Goal: Task Accomplishment & Management: Manage account settings

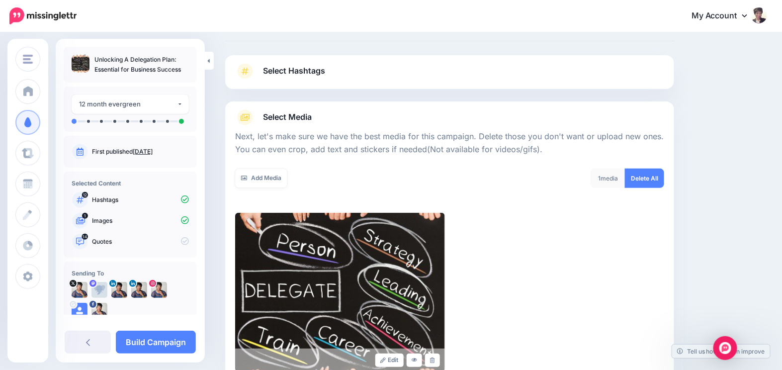
scroll to position [21, 0]
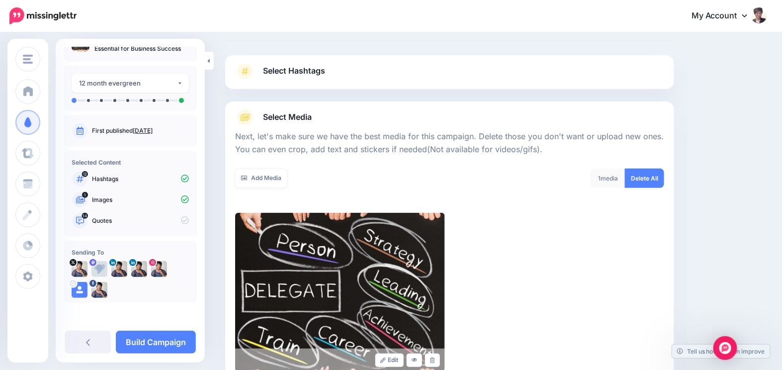
click at [535, 240] on div "Edit" at bounding box center [449, 292] width 429 height 159
click at [267, 178] on link "Add Media" at bounding box center [261, 177] width 52 height 19
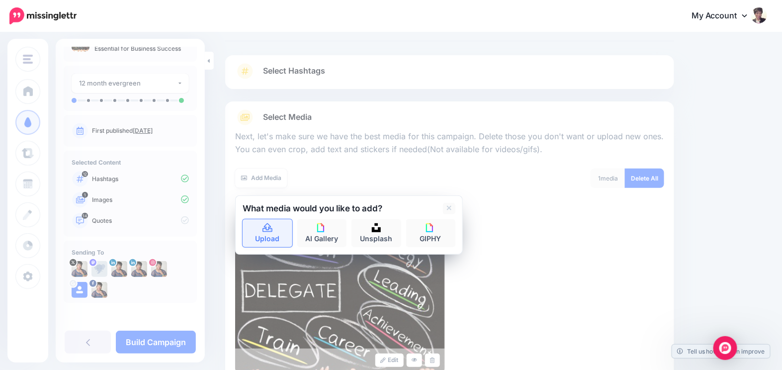
click at [270, 226] on icon at bounding box center [267, 227] width 10 height 9
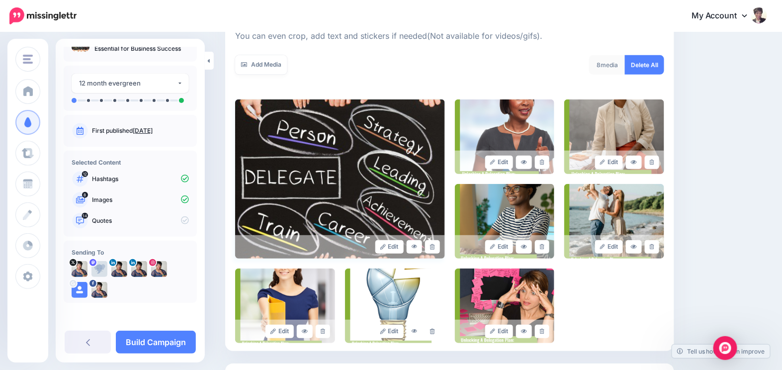
scroll to position [130, 0]
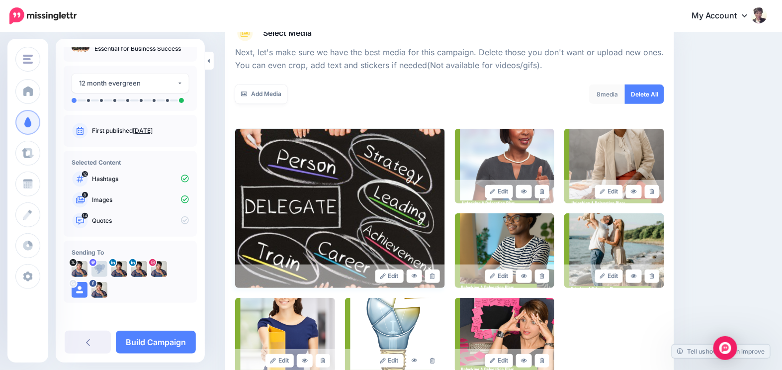
click at [322, 198] on img at bounding box center [340, 208] width 210 height 159
click at [322, 199] on img at bounding box center [340, 208] width 210 height 159
click at [277, 95] on link "Add Media" at bounding box center [261, 93] width 52 height 19
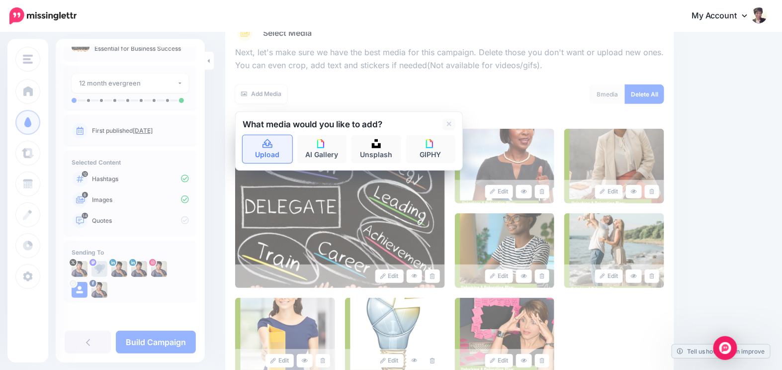
click at [265, 147] on icon at bounding box center [267, 143] width 10 height 9
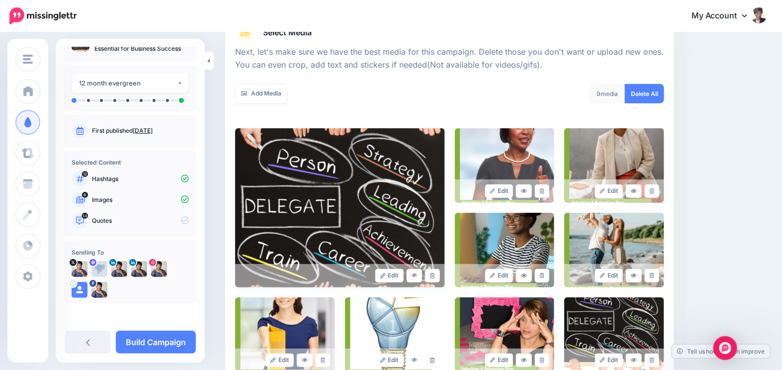
scroll to position [251, 0]
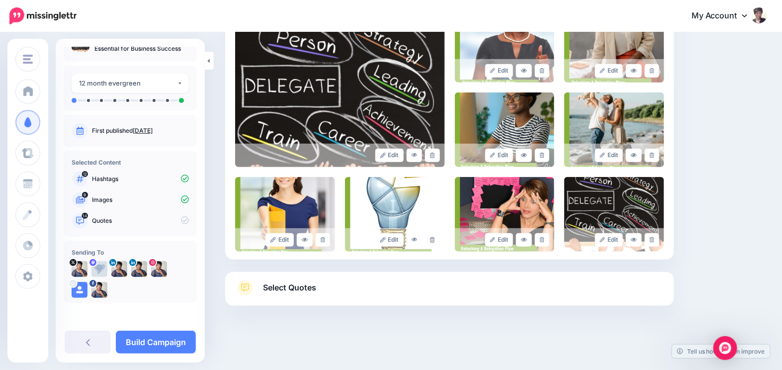
click at [291, 294] on link "Select Quotes" at bounding box center [449, 293] width 429 height 26
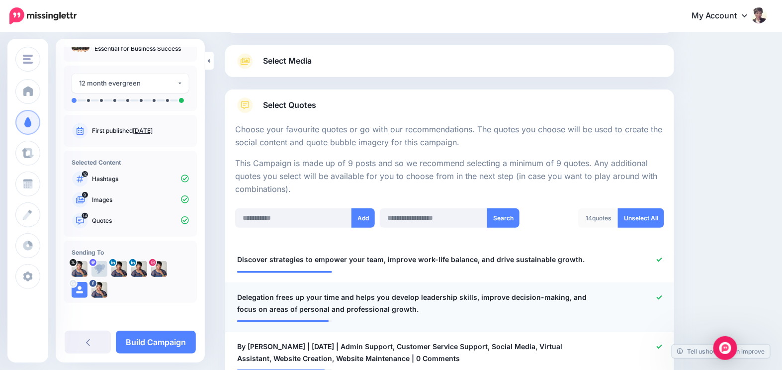
scroll to position [120, 0]
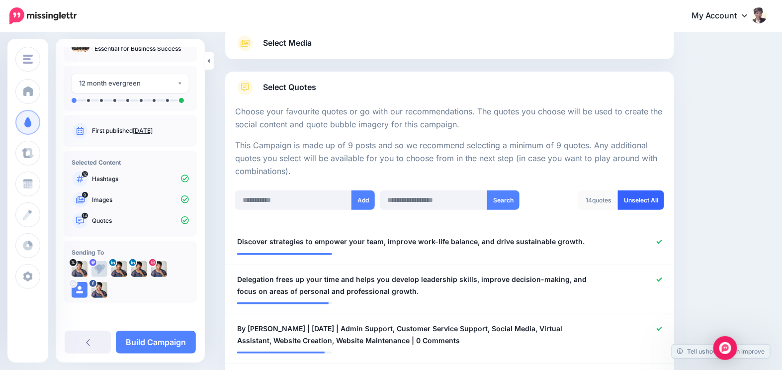
click at [654, 203] on link "Unselect All" at bounding box center [641, 199] width 46 height 19
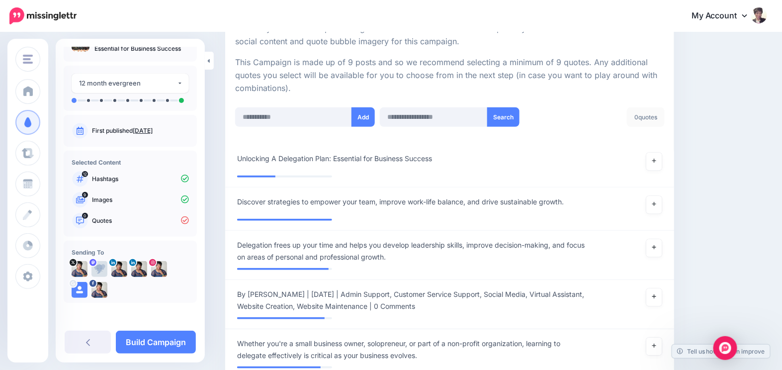
scroll to position [241, 0]
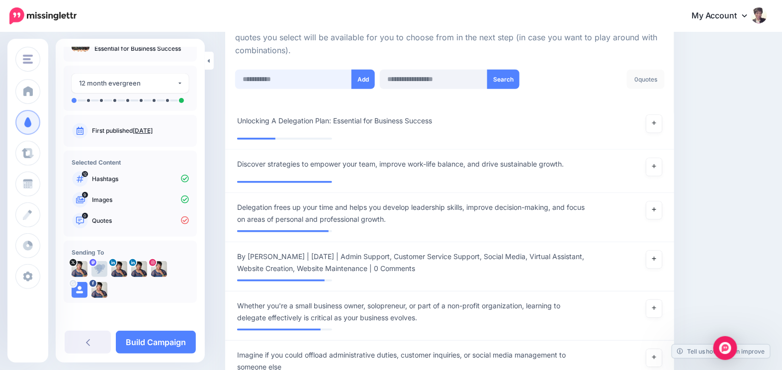
click at [286, 78] on input "text" at bounding box center [293, 79] width 117 height 19
click at [325, 80] on input "text" at bounding box center [293, 79] width 117 height 19
paste input "**********"
type input "**********"
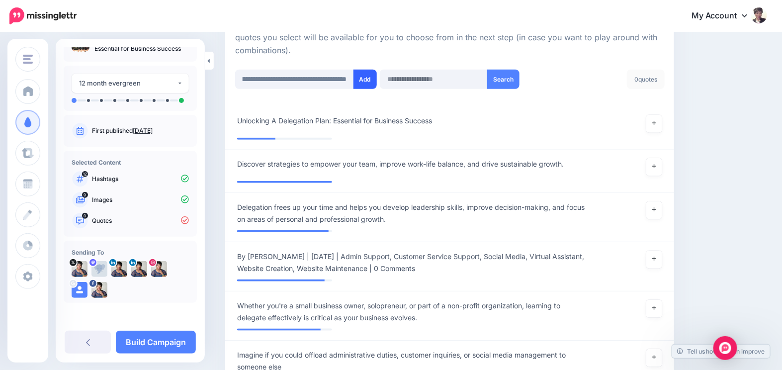
scroll to position [0, 0]
click at [357, 81] on button "Add" at bounding box center [364, 79] width 23 height 19
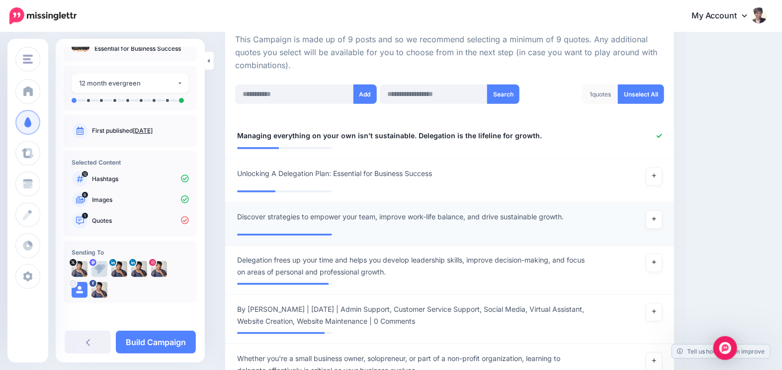
scroll to position [106, 0]
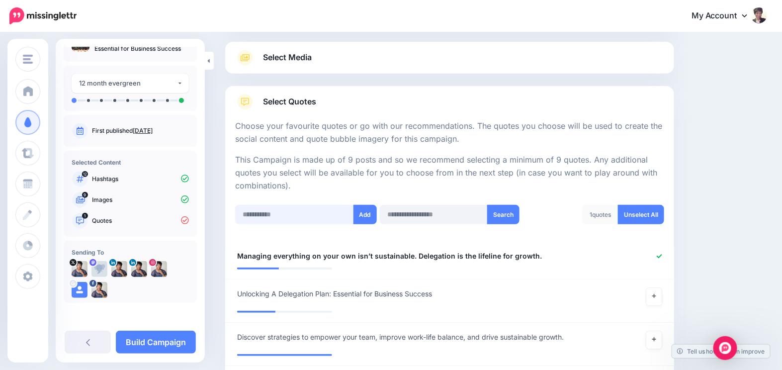
click at [292, 211] on input "text" at bounding box center [294, 214] width 119 height 19
paste input "**********"
type input "**********"
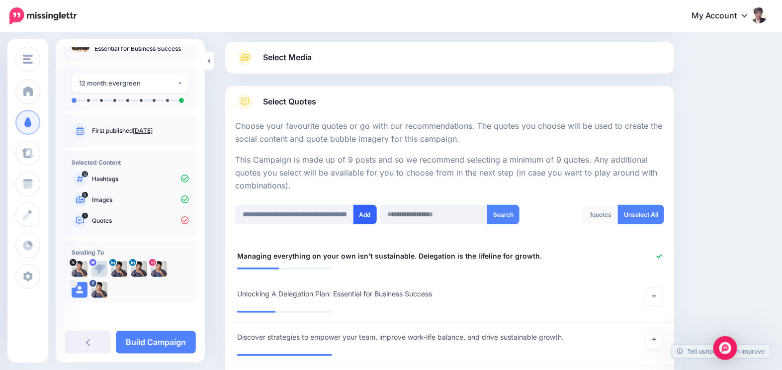
click at [364, 217] on button "Add" at bounding box center [364, 214] width 23 height 19
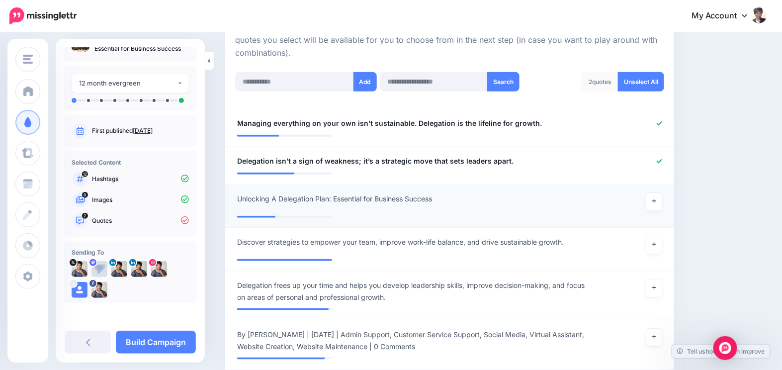
scroll to position [227, 0]
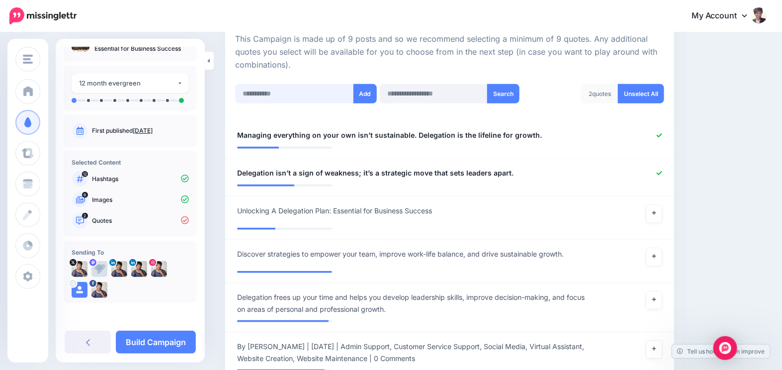
click at [308, 87] on input "text" at bounding box center [294, 93] width 119 height 19
paste input "**********"
type input "**********"
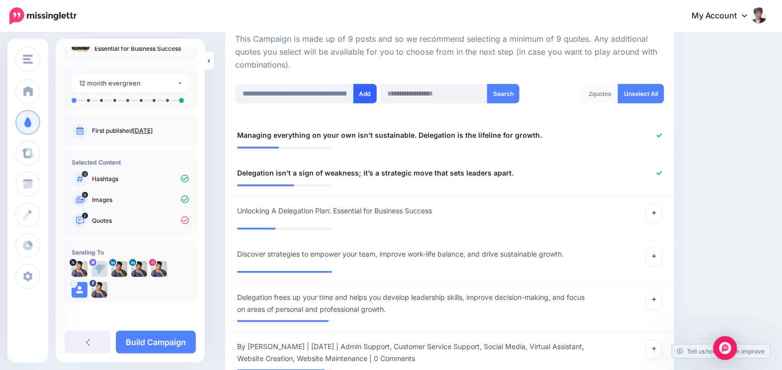
click at [362, 95] on button "Add" at bounding box center [364, 93] width 23 height 19
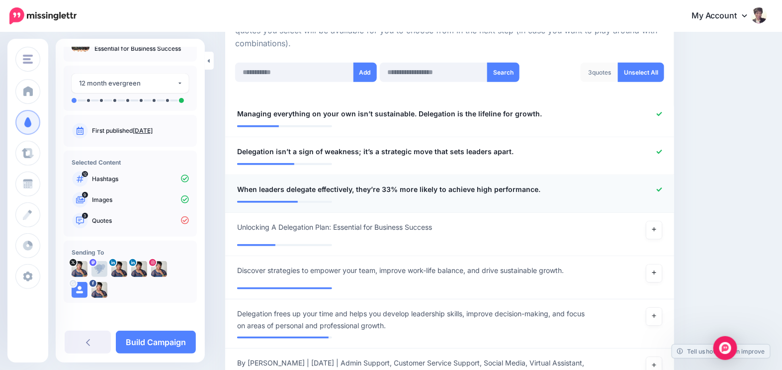
scroll to position [106, 0]
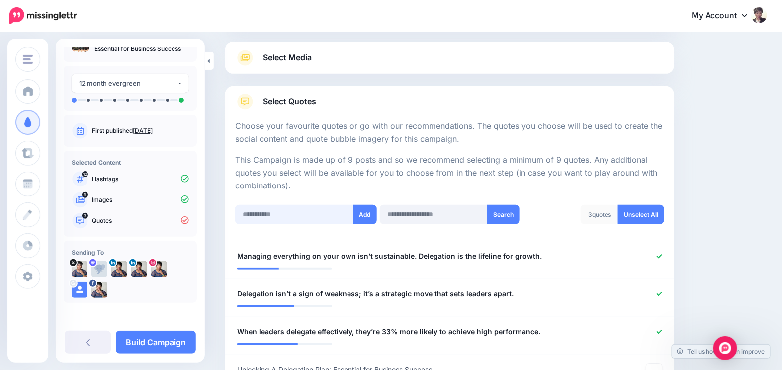
click at [283, 213] on input "text" at bounding box center [294, 214] width 119 height 19
paste input "**********"
type input "**********"
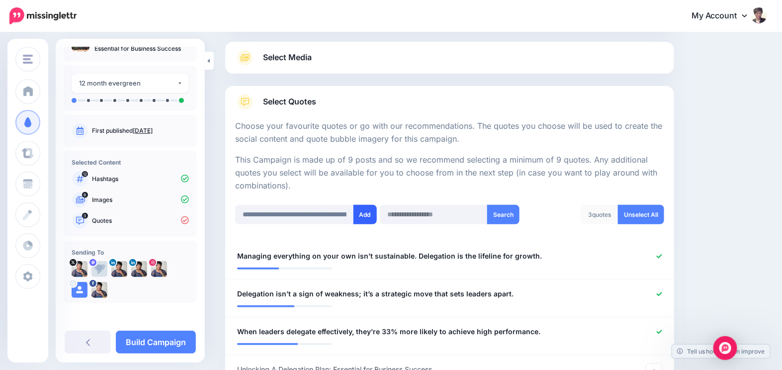
click at [366, 218] on button "Add" at bounding box center [364, 214] width 23 height 19
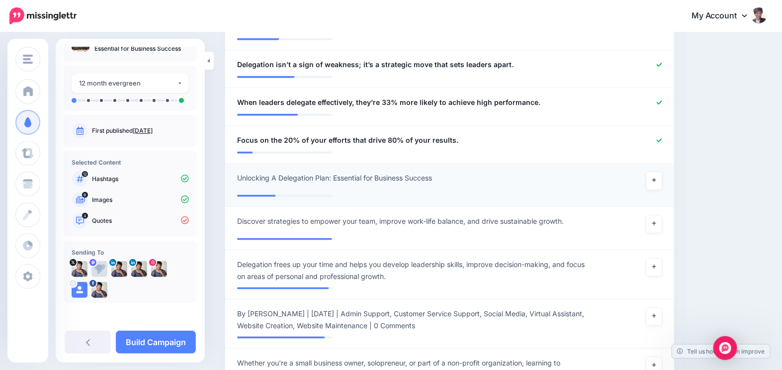
scroll to position [106, 0]
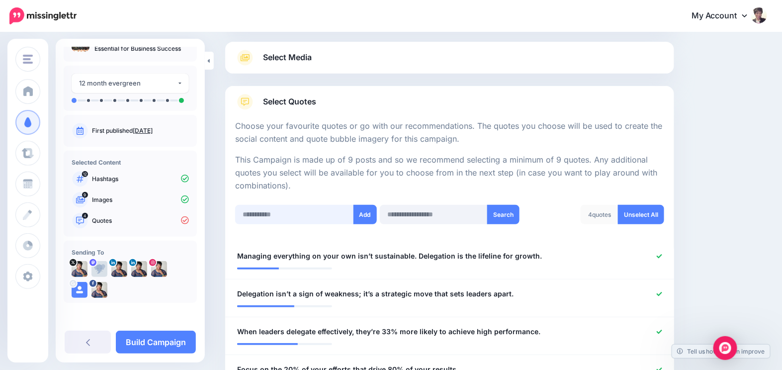
click at [266, 213] on input "text" at bounding box center [294, 214] width 119 height 19
paste input "**********"
type input "**********"
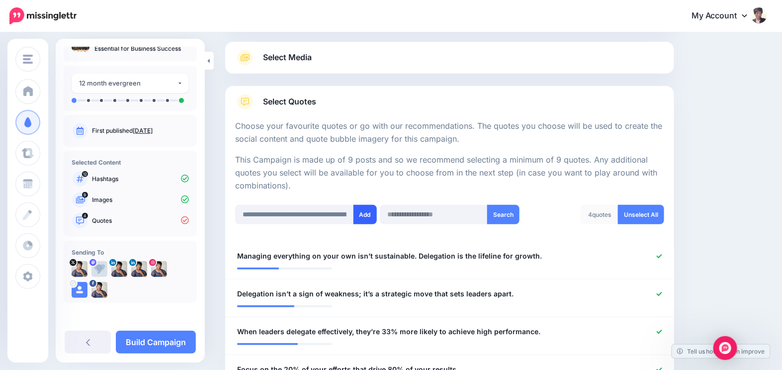
click at [364, 209] on button "Add" at bounding box center [364, 214] width 23 height 19
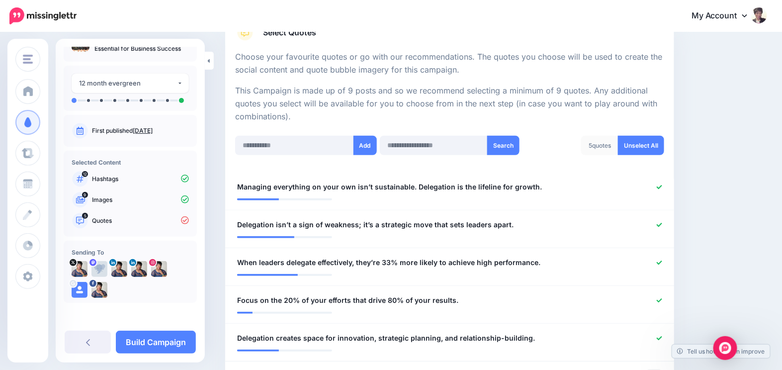
scroll to position [106, 0]
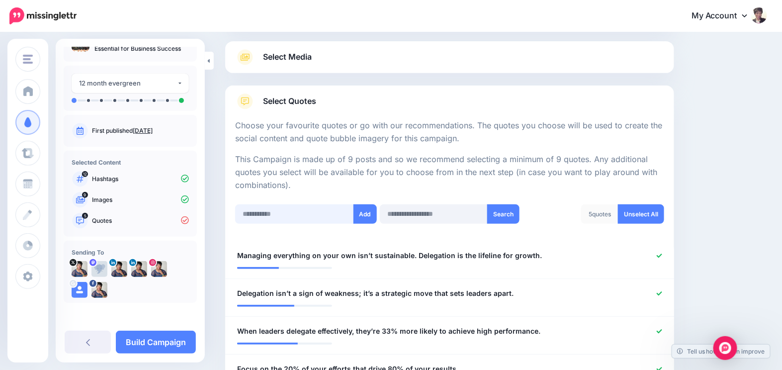
click at [302, 217] on input "text" at bounding box center [294, 213] width 119 height 19
paste input "**********"
type input "**********"
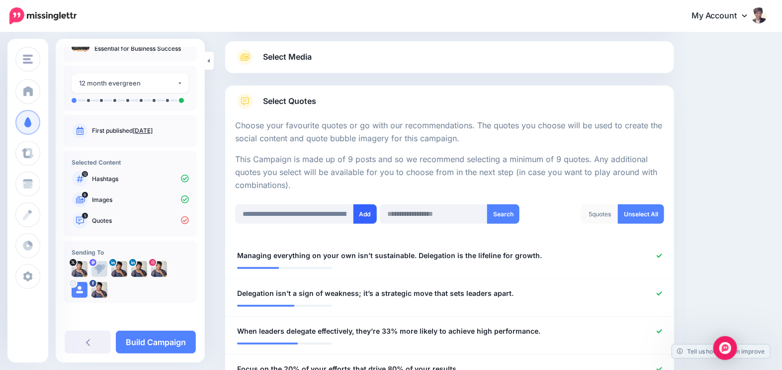
click at [360, 213] on button "Add" at bounding box center [364, 213] width 23 height 19
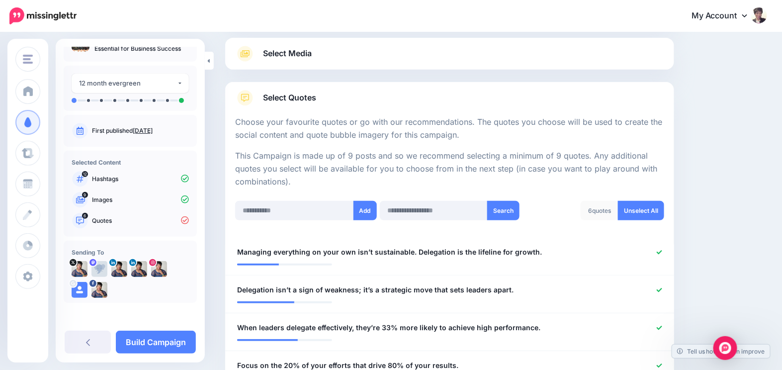
scroll to position [106, 0]
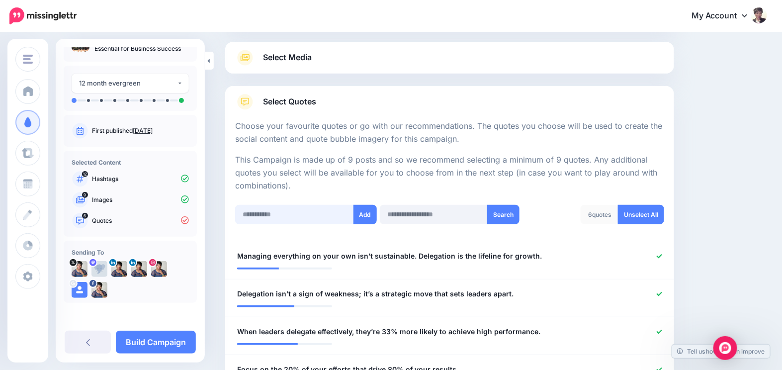
click at [277, 210] on input "text" at bounding box center [294, 214] width 119 height 19
paste input "**********"
type input "**********"
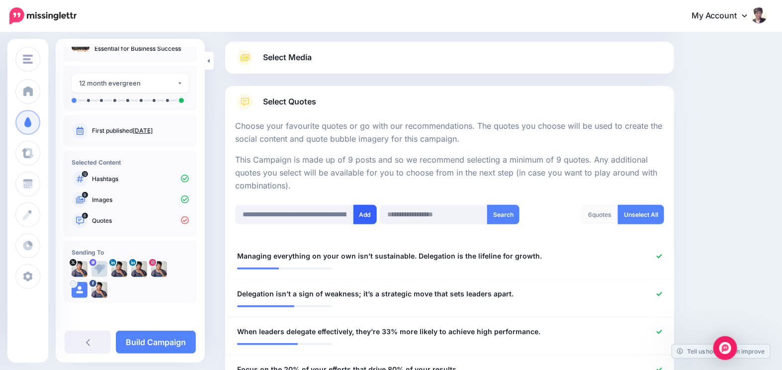
click at [359, 211] on button "Add" at bounding box center [364, 214] width 23 height 19
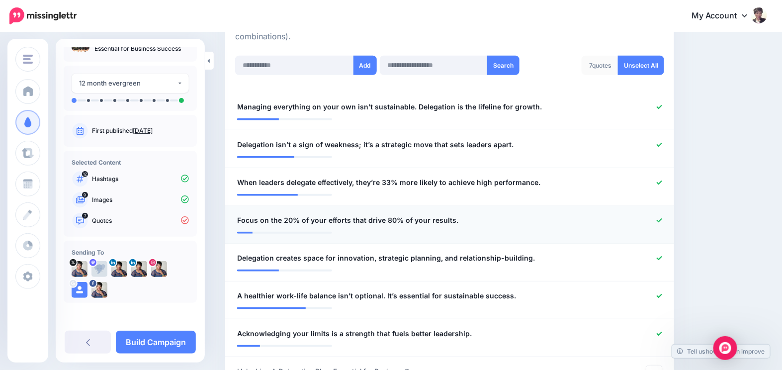
scroll to position [227, 0]
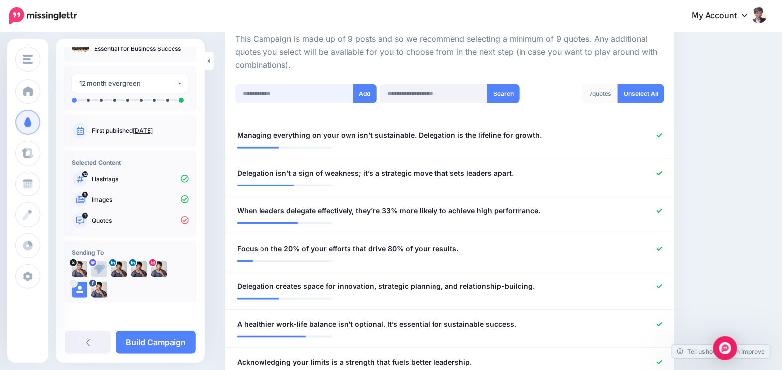
click at [301, 93] on input "text" at bounding box center [294, 93] width 119 height 19
paste input "**********"
type input "**********"
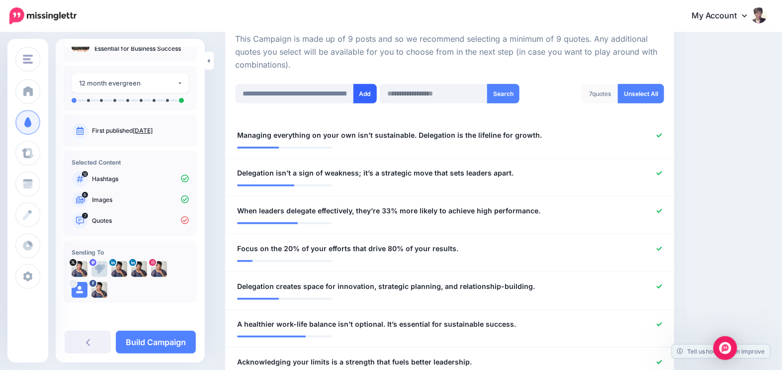
click at [371, 91] on button "Add" at bounding box center [364, 93] width 23 height 19
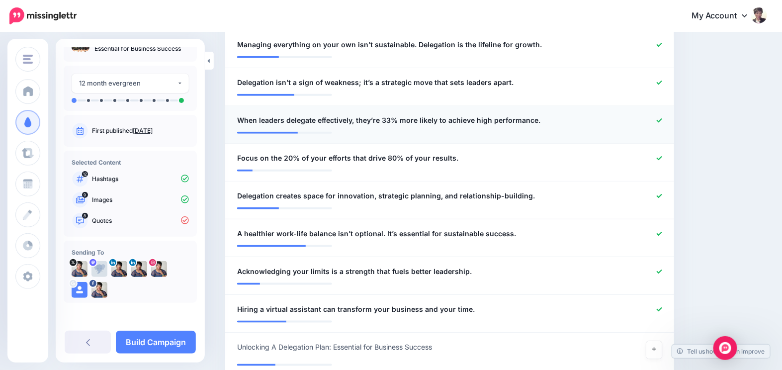
scroll to position [106, 0]
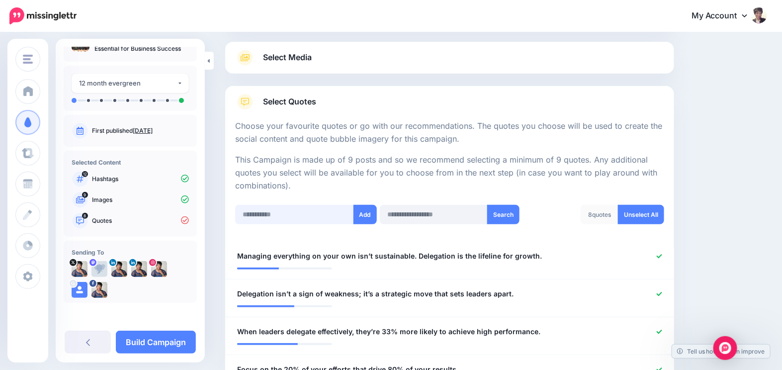
click at [298, 218] on input "text" at bounding box center [294, 214] width 119 height 19
paste input "**********"
type input "**********"
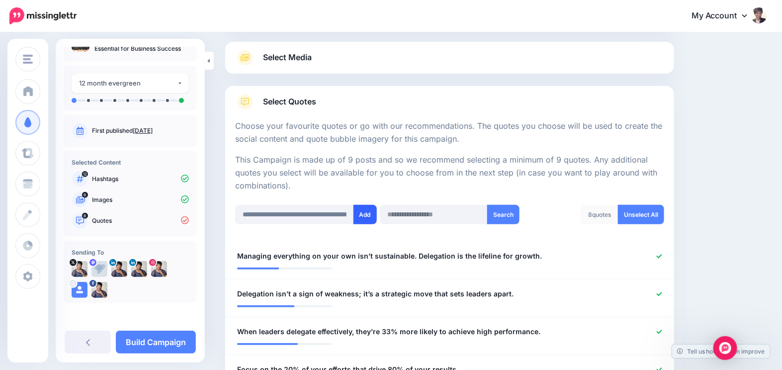
click at [368, 208] on button "Add" at bounding box center [364, 214] width 23 height 19
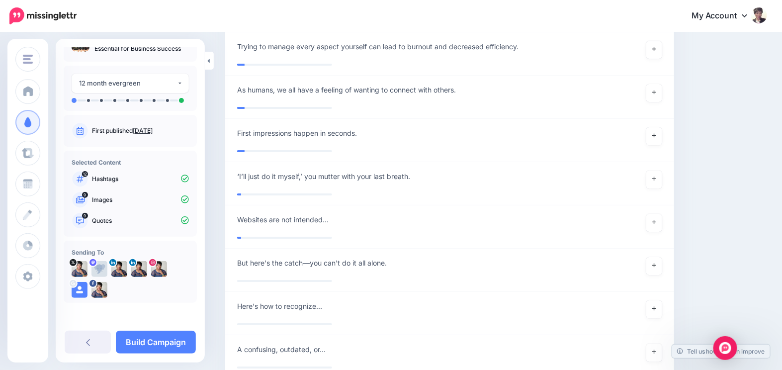
scroll to position [5539, 0]
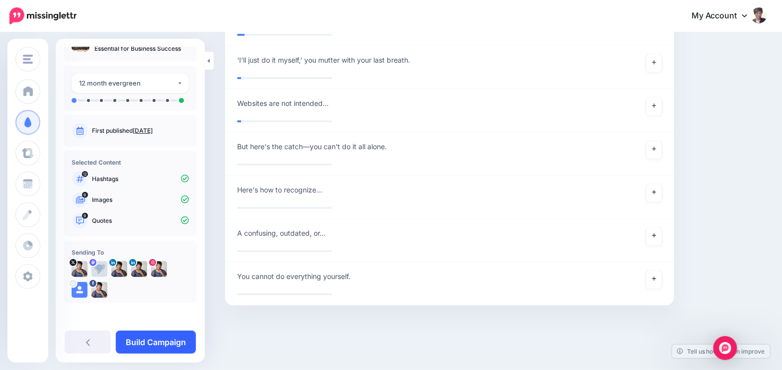
click at [161, 341] on link "Build Campaign" at bounding box center [156, 341] width 80 height 23
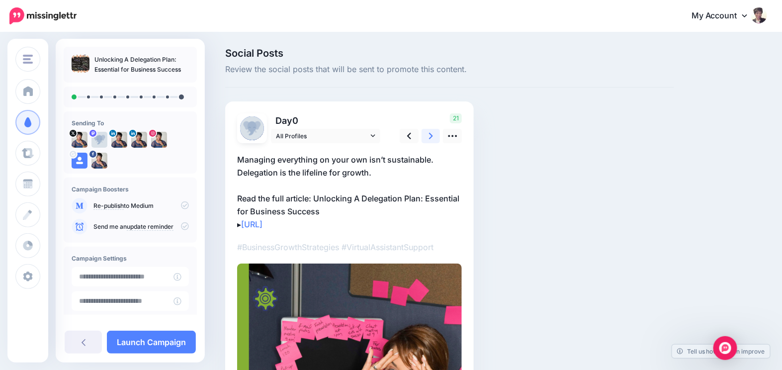
click at [429, 134] on icon at bounding box center [431, 136] width 4 height 10
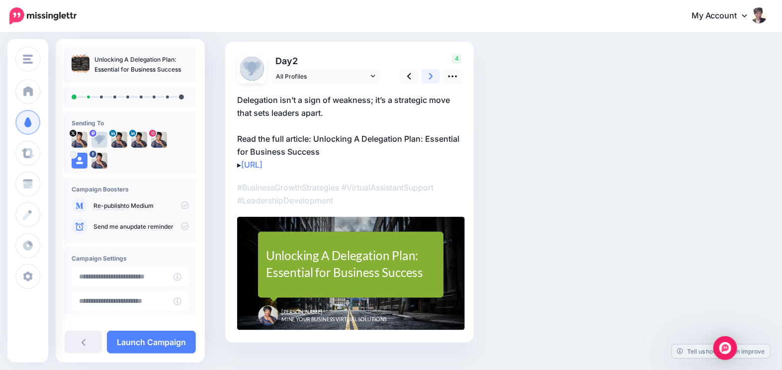
scroll to position [77, 0]
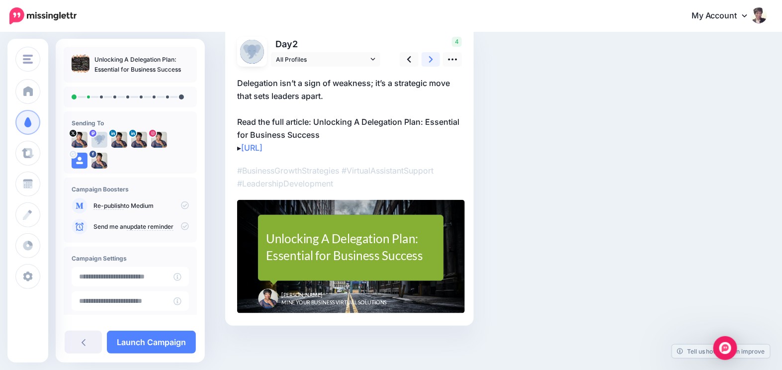
click at [434, 57] on link at bounding box center [430, 59] width 19 height 14
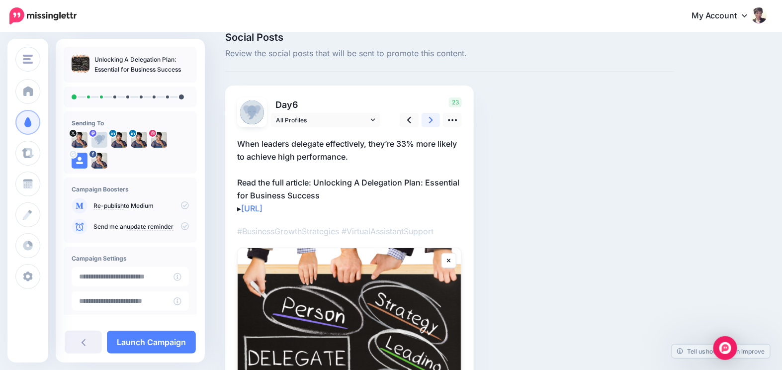
scroll to position [0, 0]
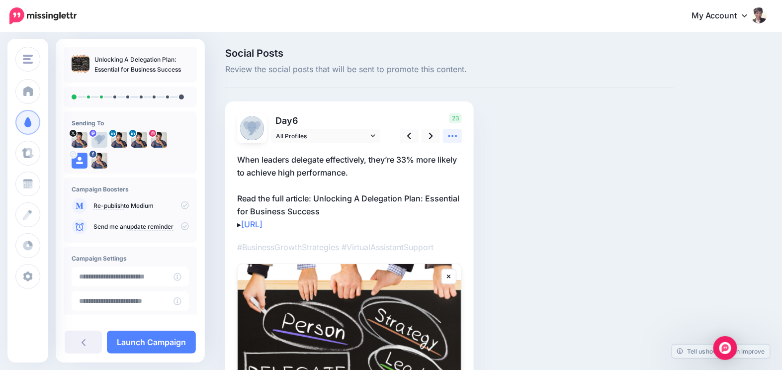
click at [453, 135] on icon at bounding box center [452, 136] width 10 height 10
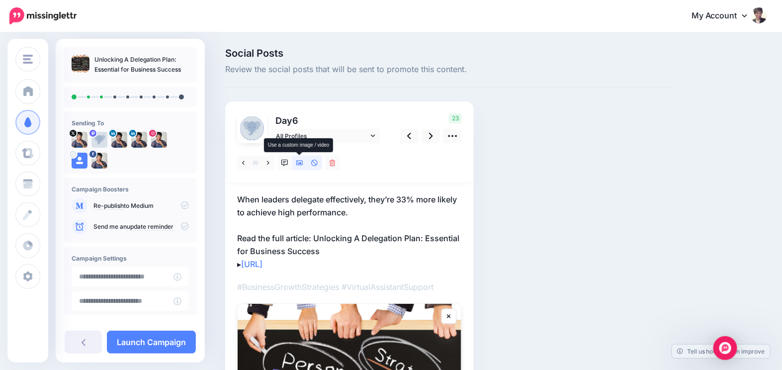
click at [299, 165] on icon at bounding box center [299, 162] width 7 height 7
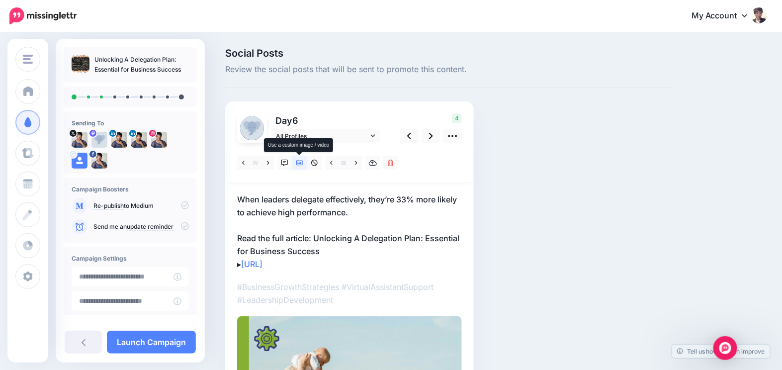
click at [298, 161] on icon at bounding box center [299, 162] width 7 height 5
click at [300, 161] on icon at bounding box center [299, 162] width 7 height 7
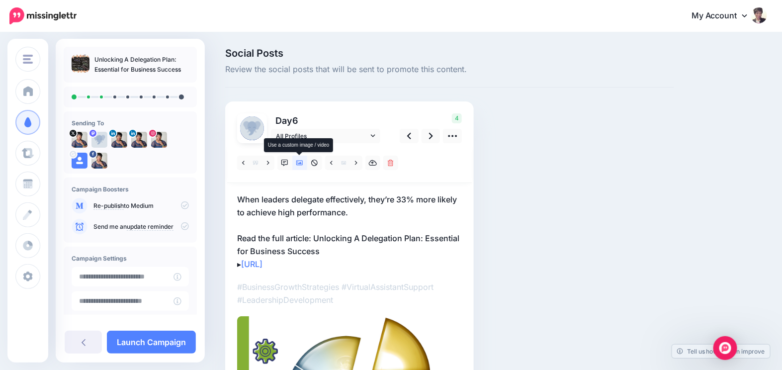
click at [300, 161] on icon at bounding box center [299, 162] width 7 height 7
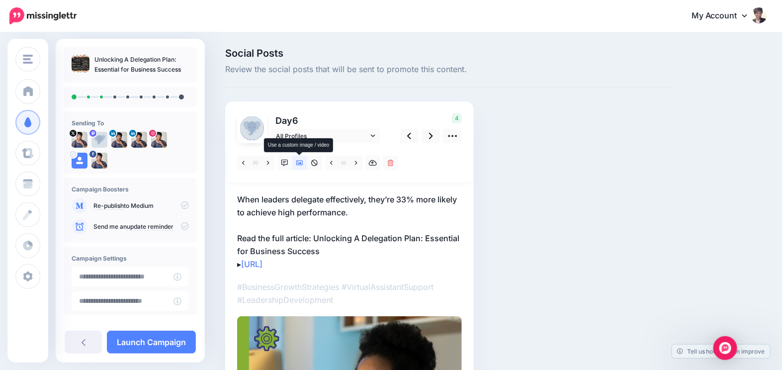
click at [300, 161] on icon at bounding box center [299, 162] width 7 height 7
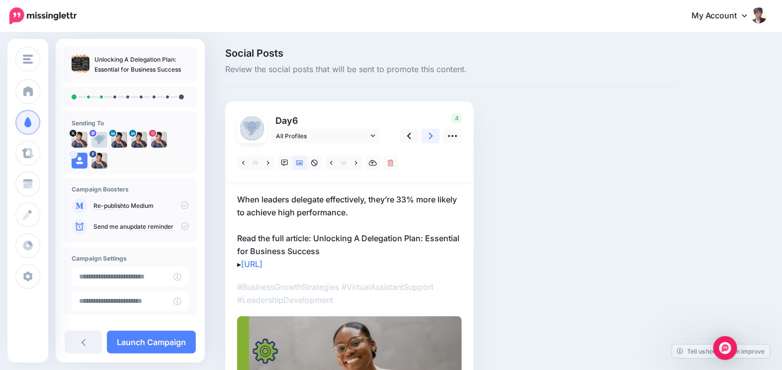
click at [429, 133] on icon at bounding box center [431, 136] width 4 height 6
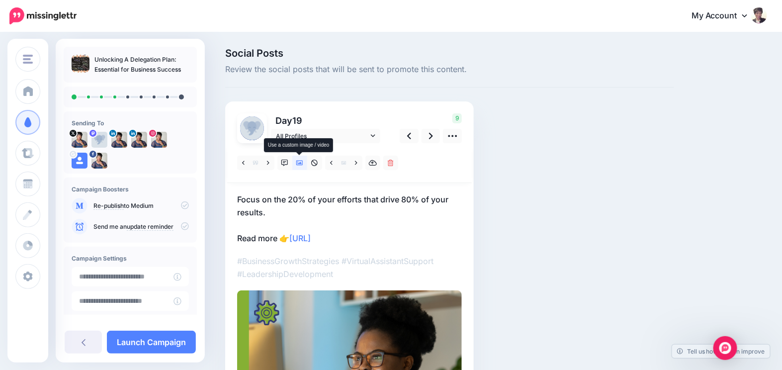
click at [302, 161] on icon at bounding box center [299, 162] width 7 height 7
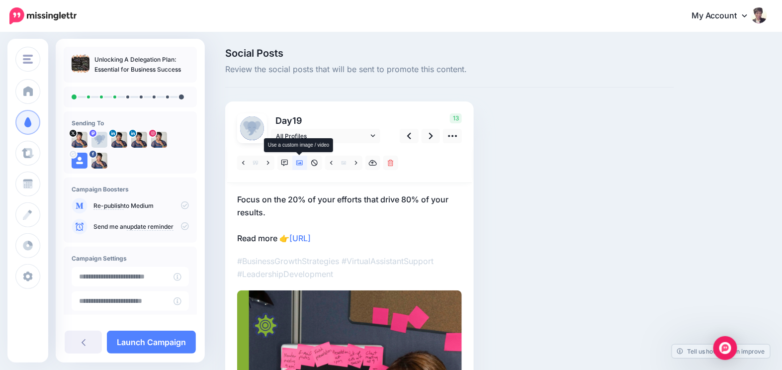
click at [302, 161] on icon at bounding box center [299, 162] width 7 height 7
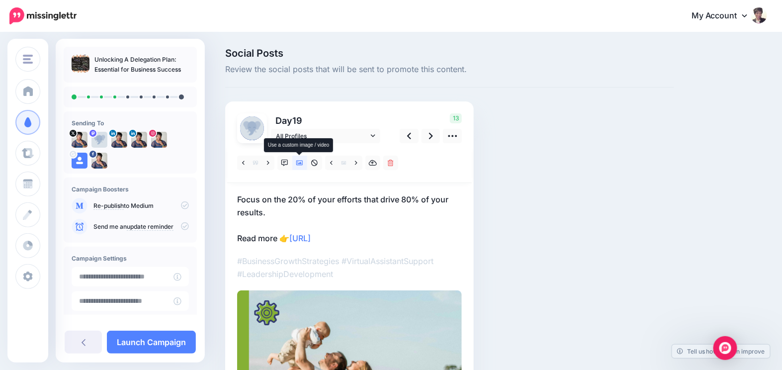
click at [302, 161] on icon at bounding box center [299, 162] width 7 height 7
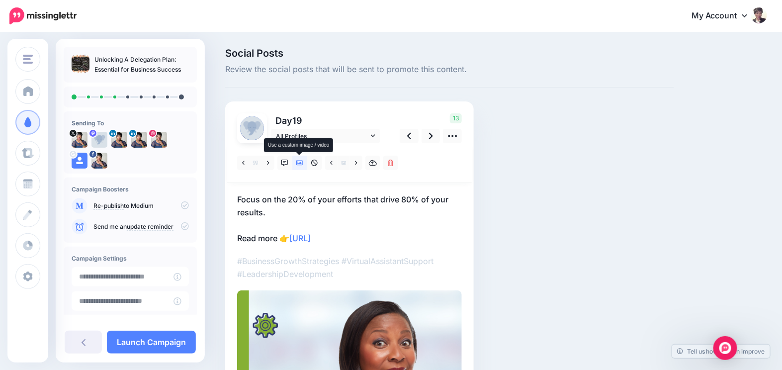
click at [302, 161] on icon at bounding box center [299, 162] width 7 height 7
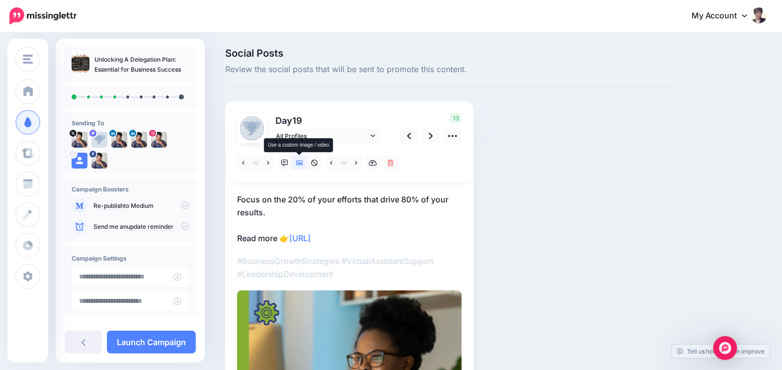
click at [302, 161] on icon at bounding box center [299, 162] width 7 height 7
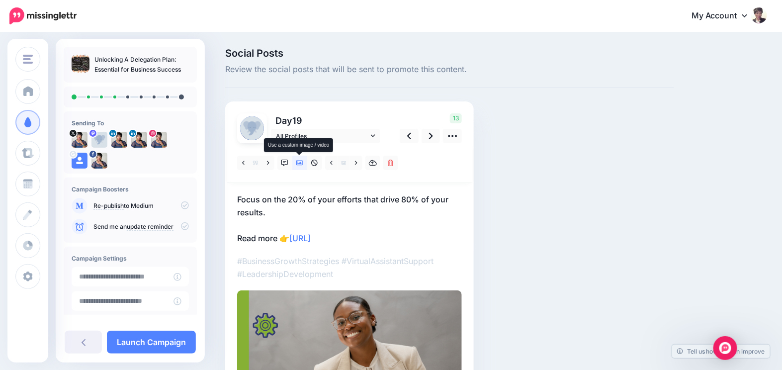
click at [302, 161] on icon at bounding box center [299, 162] width 7 height 7
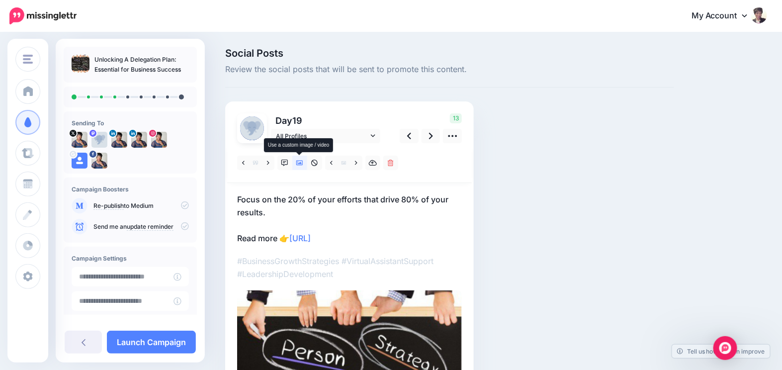
click at [302, 161] on icon at bounding box center [299, 162] width 7 height 7
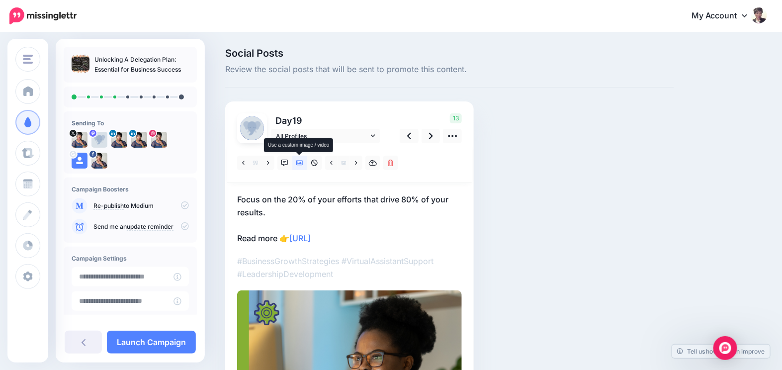
click at [302, 161] on icon at bounding box center [299, 162] width 7 height 7
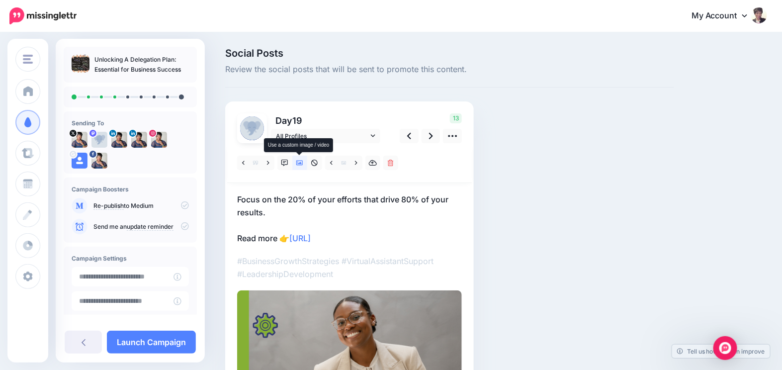
click at [302, 161] on icon at bounding box center [299, 162] width 7 height 7
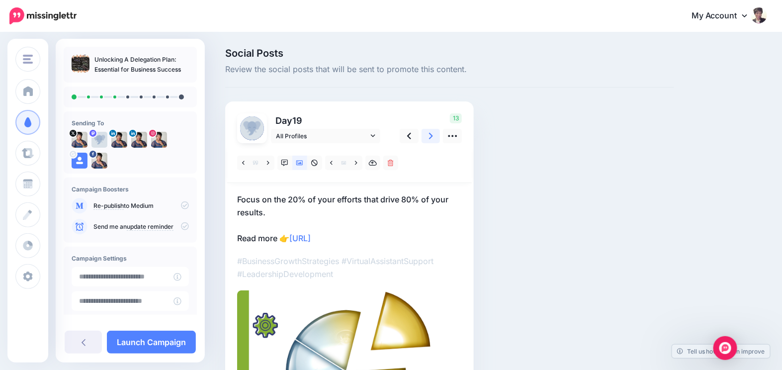
click at [433, 137] on link at bounding box center [430, 136] width 19 height 14
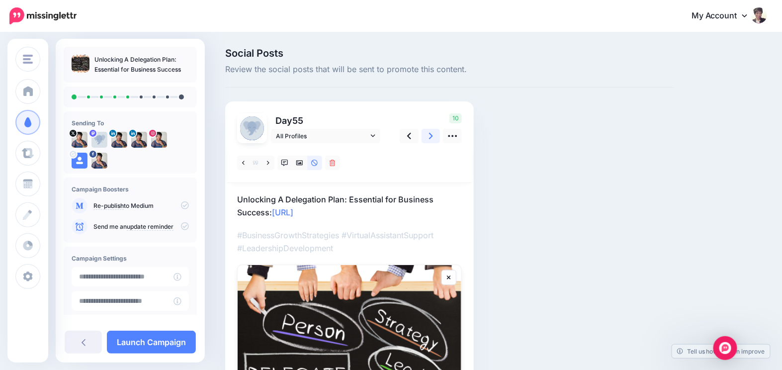
click at [431, 139] on icon at bounding box center [431, 136] width 4 height 10
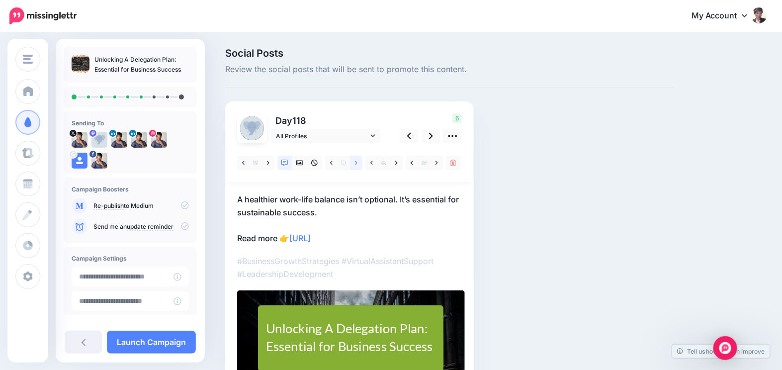
click at [352, 163] on link at bounding box center [356, 163] width 12 height 14
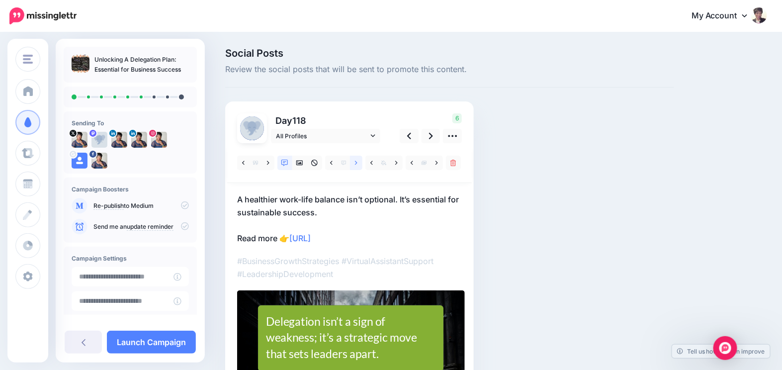
click at [352, 163] on link at bounding box center [356, 163] width 12 height 14
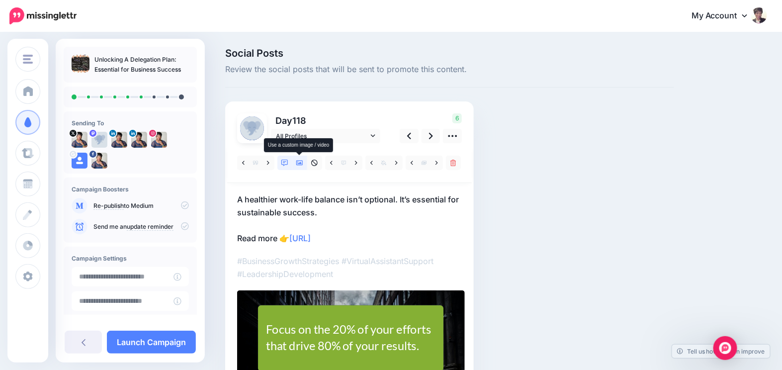
click at [300, 163] on icon at bounding box center [299, 162] width 7 height 5
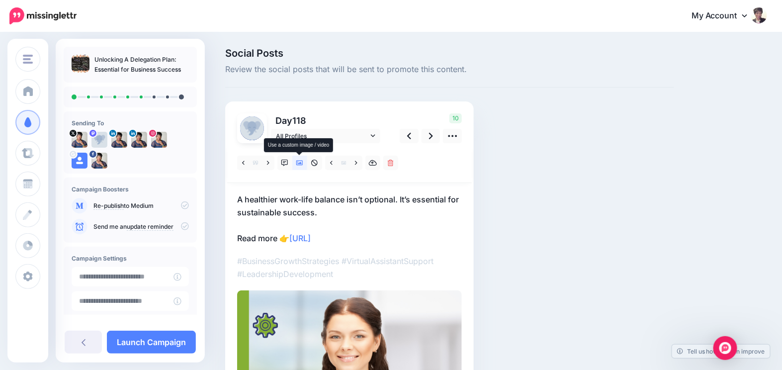
click at [300, 163] on icon at bounding box center [299, 162] width 7 height 5
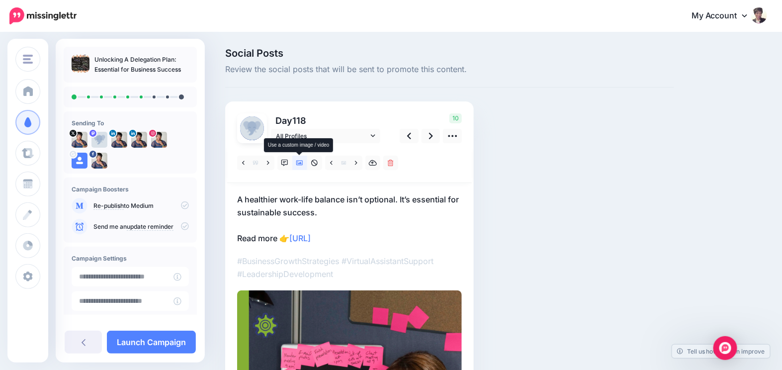
click at [300, 163] on icon at bounding box center [299, 162] width 7 height 5
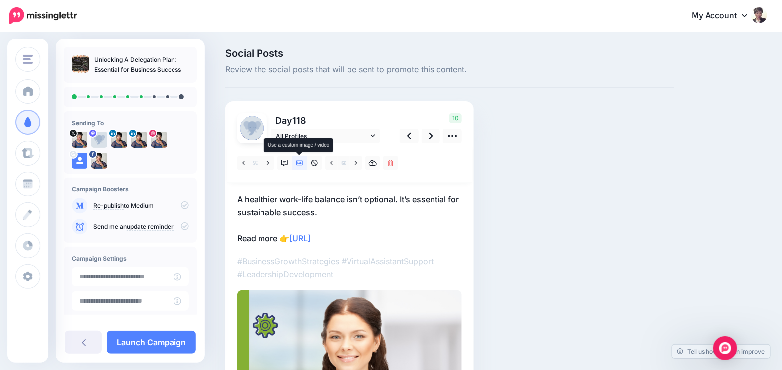
click at [300, 163] on icon at bounding box center [299, 162] width 7 height 5
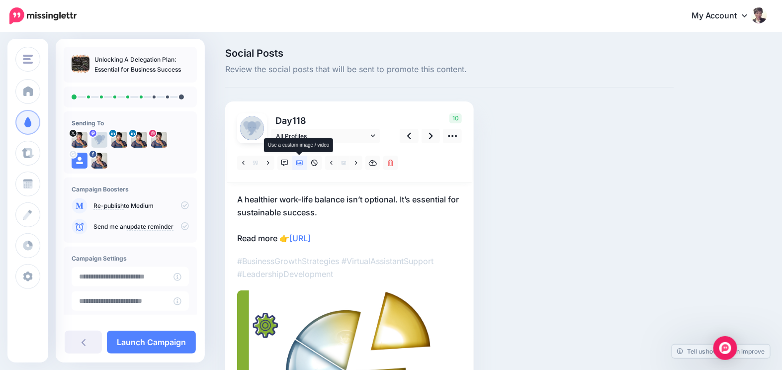
click at [300, 163] on icon at bounding box center [299, 162] width 7 height 5
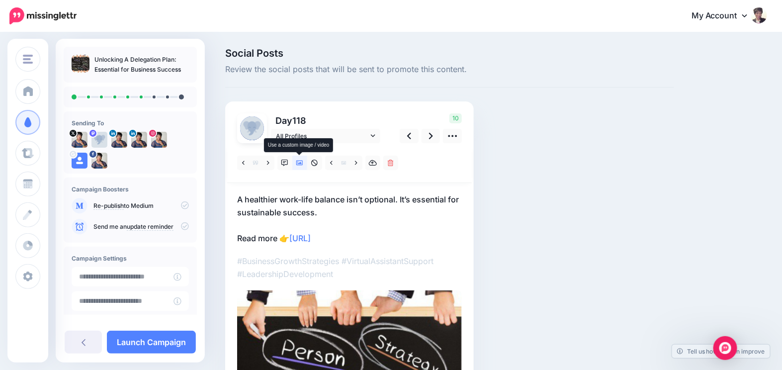
click at [300, 163] on icon at bounding box center [299, 162] width 7 height 5
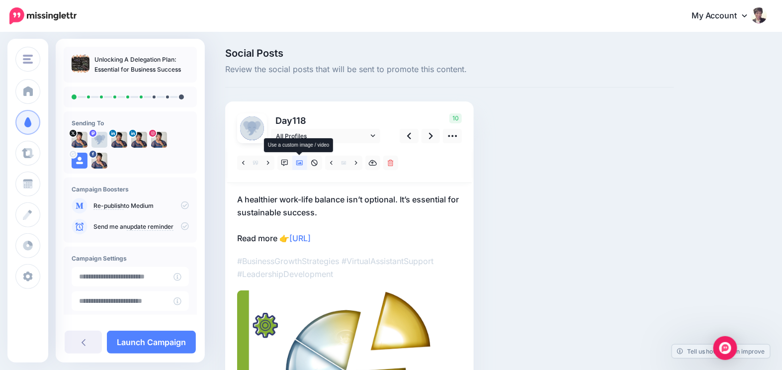
click at [300, 163] on icon at bounding box center [299, 162] width 7 height 5
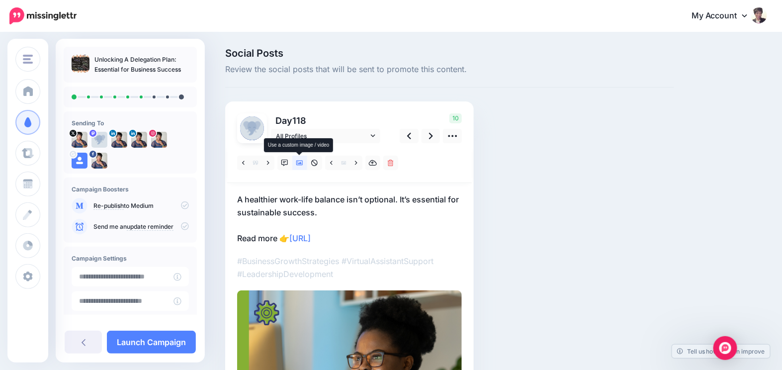
click at [300, 163] on icon at bounding box center [299, 162] width 7 height 5
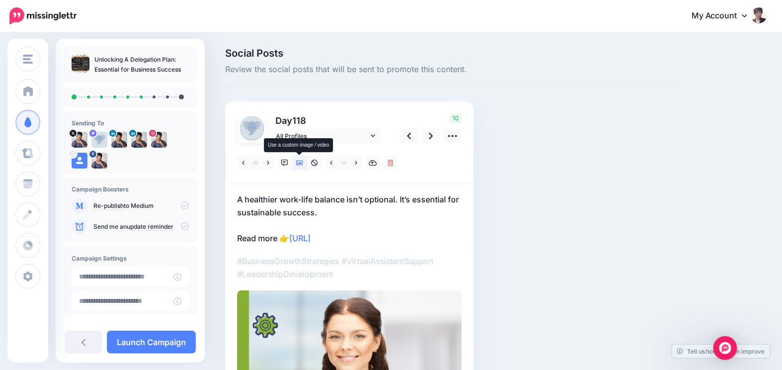
click at [300, 163] on icon at bounding box center [299, 162] width 7 height 5
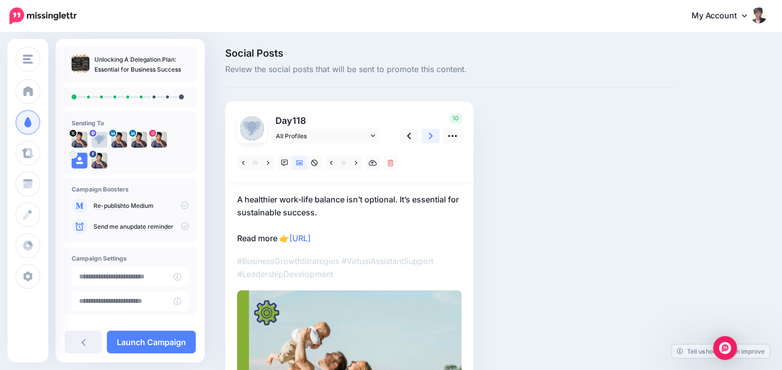
click at [429, 137] on icon at bounding box center [431, 136] width 4 height 10
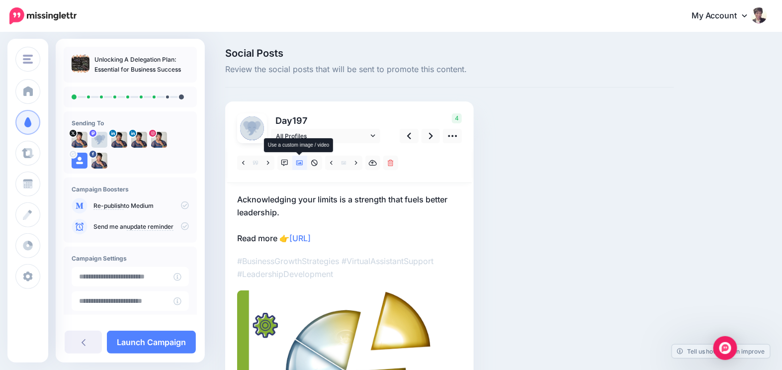
click at [298, 163] on icon at bounding box center [299, 162] width 7 height 7
click at [298, 163] on icon at bounding box center [299, 162] width 7 height 5
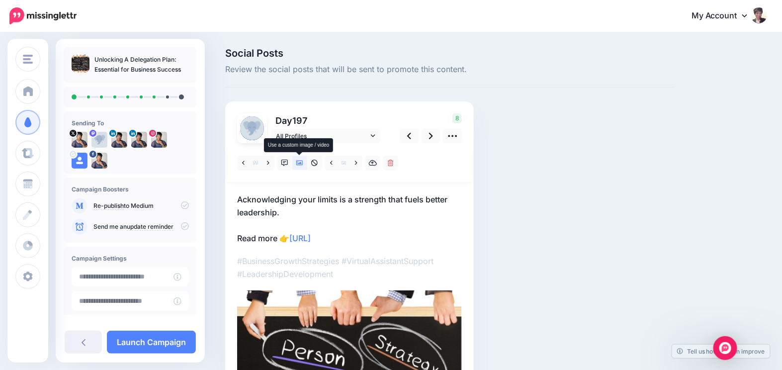
click at [298, 162] on icon at bounding box center [299, 162] width 7 height 7
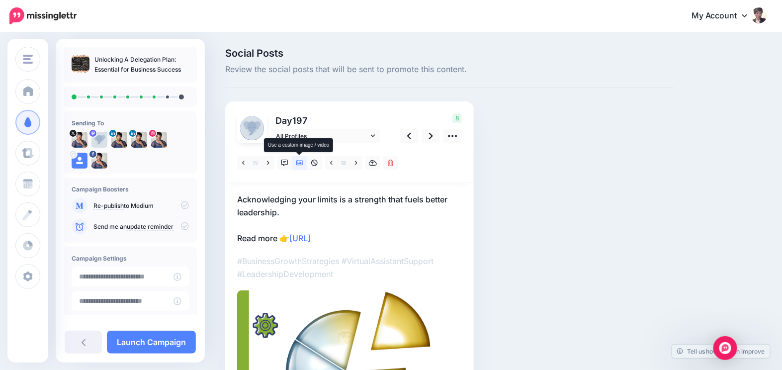
click at [298, 162] on icon at bounding box center [299, 162] width 7 height 7
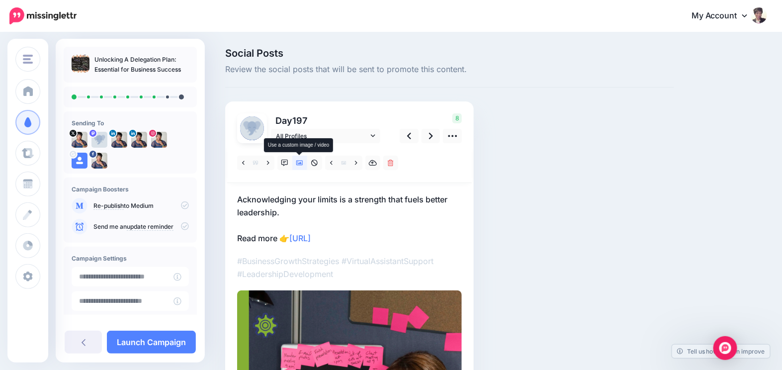
click at [298, 162] on icon at bounding box center [299, 162] width 7 height 7
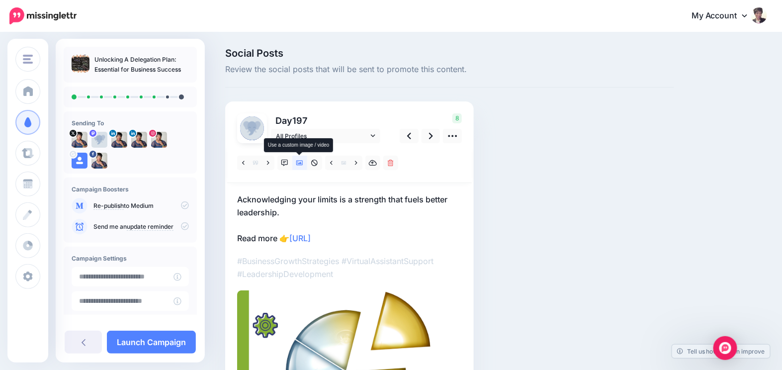
click at [298, 162] on icon at bounding box center [299, 162] width 7 height 7
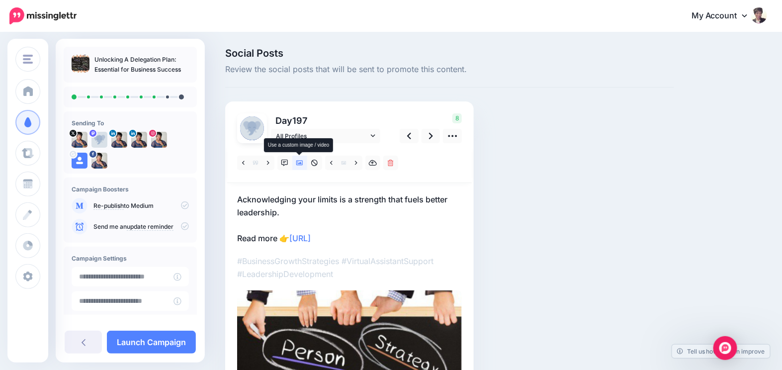
click at [298, 162] on icon at bounding box center [299, 162] width 7 height 7
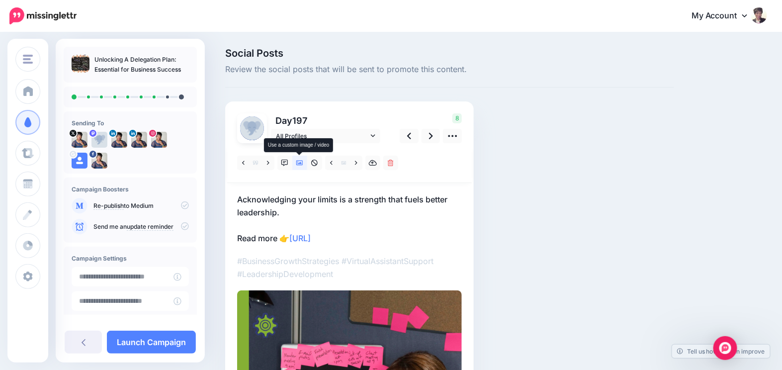
click at [298, 162] on icon at bounding box center [299, 162] width 7 height 7
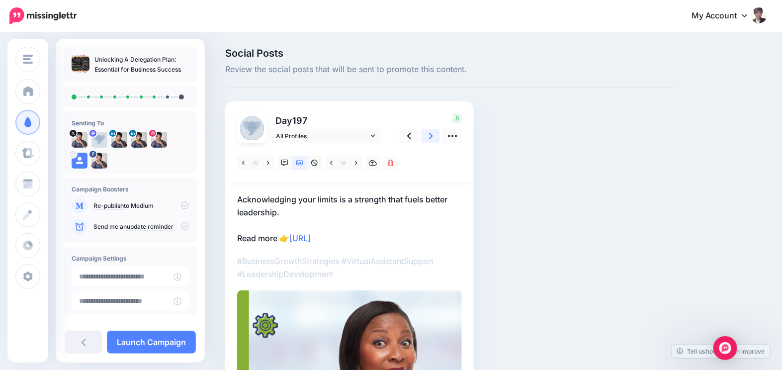
click at [429, 136] on icon at bounding box center [431, 136] width 4 height 10
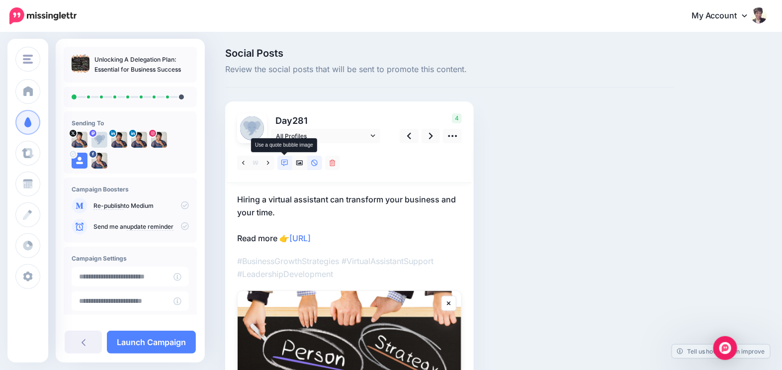
click at [282, 165] on icon at bounding box center [284, 162] width 7 height 7
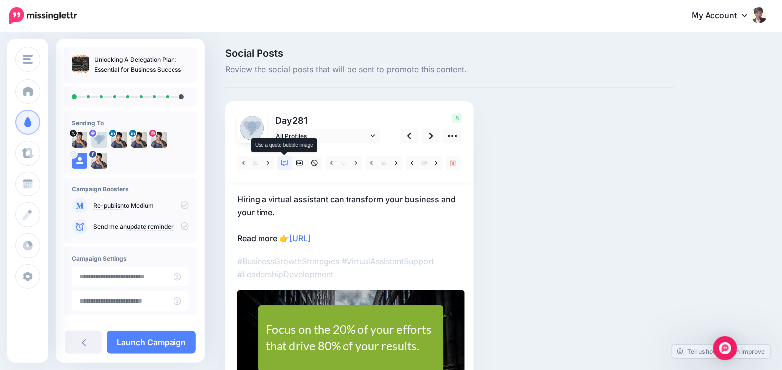
click at [282, 165] on icon at bounding box center [284, 162] width 7 height 7
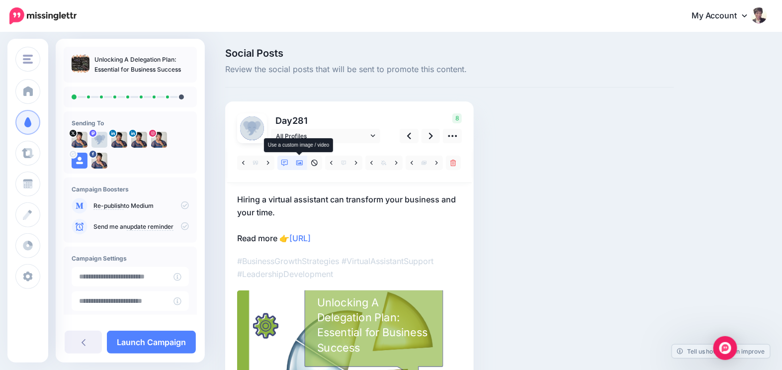
click at [299, 158] on link at bounding box center [299, 163] width 15 height 14
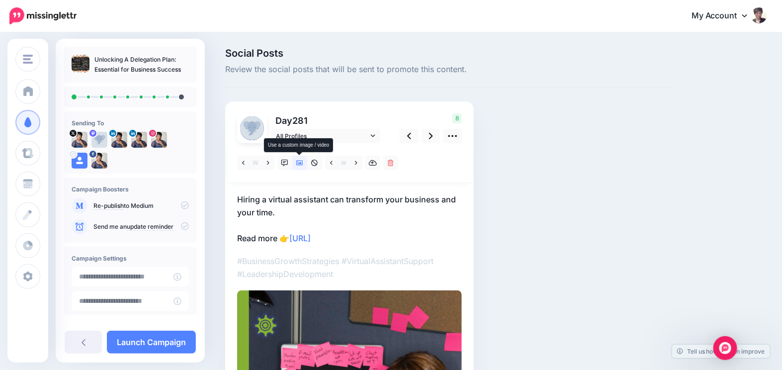
click at [297, 159] on icon at bounding box center [299, 162] width 7 height 7
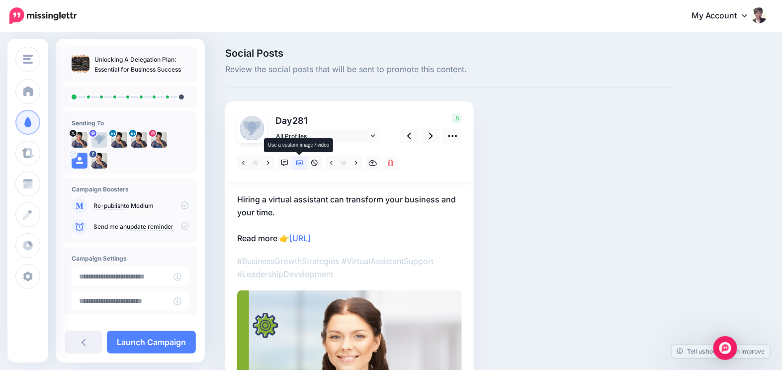
click at [299, 160] on icon at bounding box center [299, 162] width 7 height 5
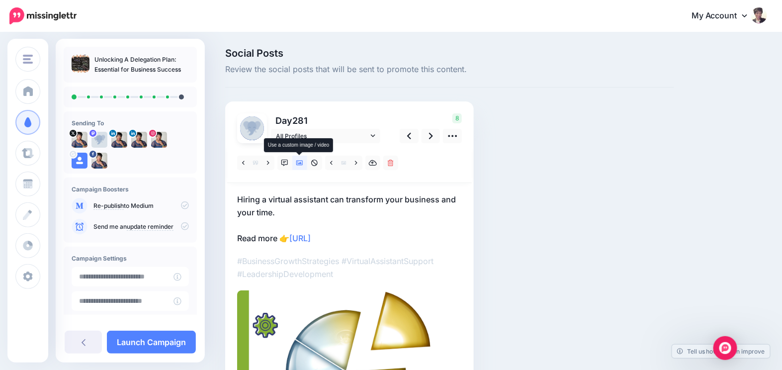
click at [300, 160] on icon at bounding box center [299, 162] width 7 height 7
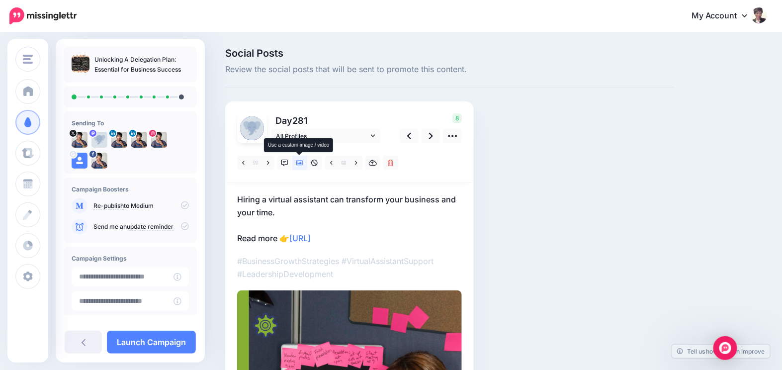
click at [300, 160] on icon at bounding box center [299, 162] width 7 height 7
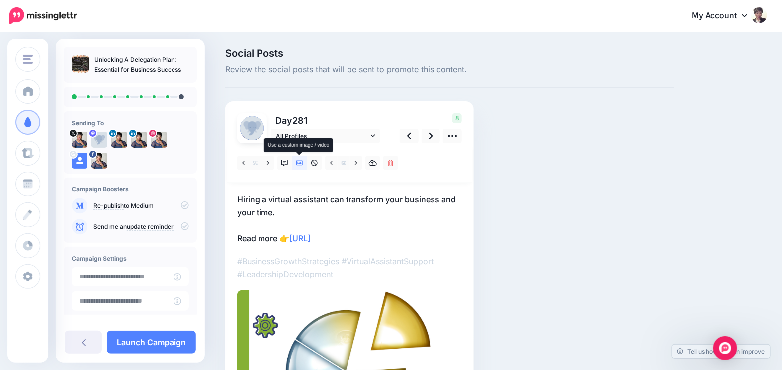
click at [300, 160] on icon at bounding box center [299, 162] width 7 height 7
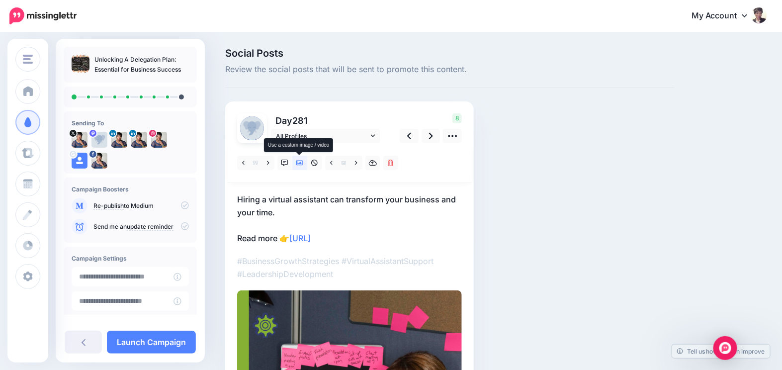
click at [300, 160] on icon at bounding box center [299, 162] width 7 height 7
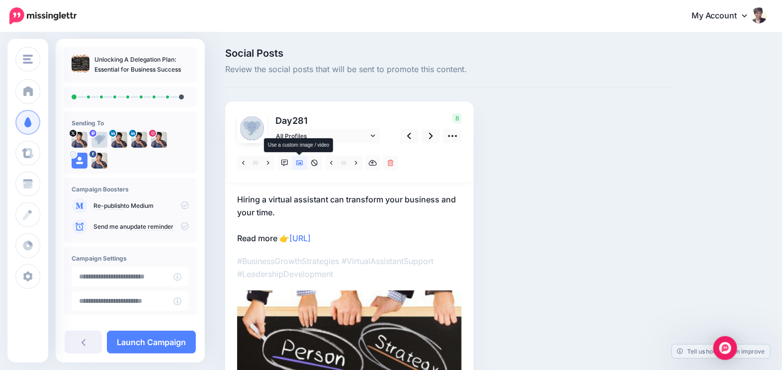
click at [300, 160] on icon at bounding box center [299, 162] width 7 height 7
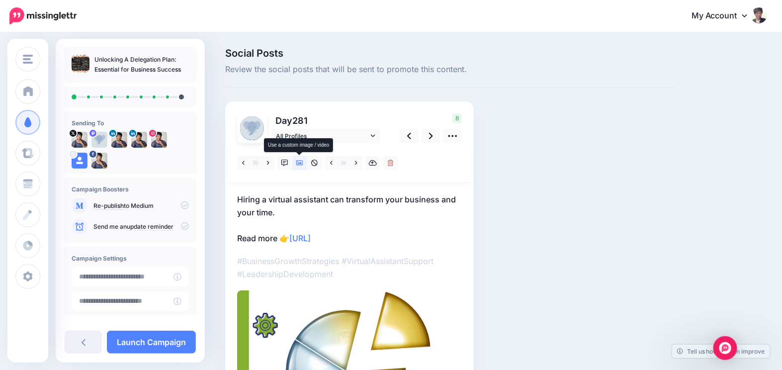
click at [300, 160] on icon at bounding box center [299, 162] width 7 height 7
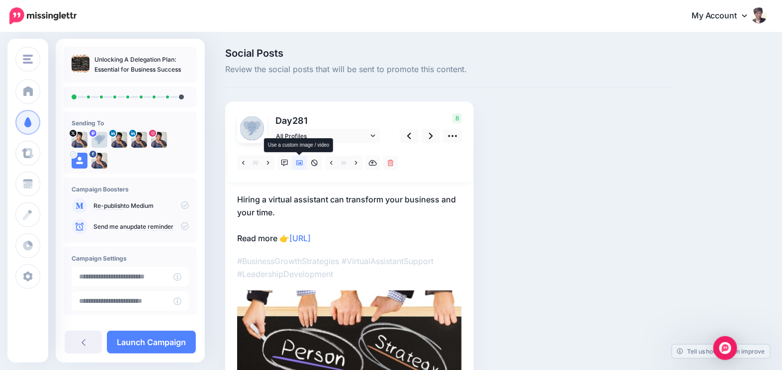
click at [300, 160] on icon at bounding box center [299, 162] width 7 height 7
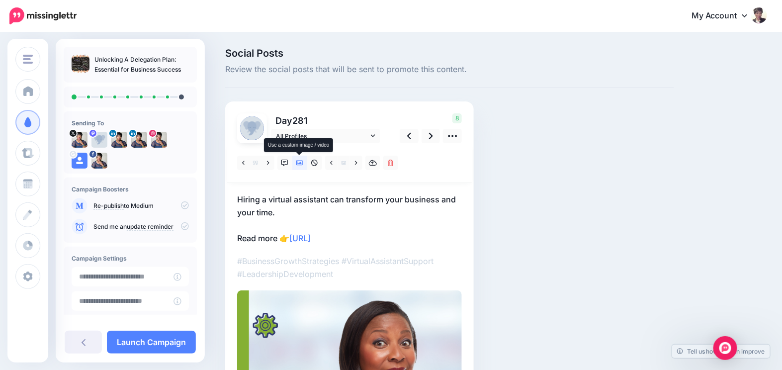
click at [300, 160] on icon at bounding box center [299, 162] width 7 height 7
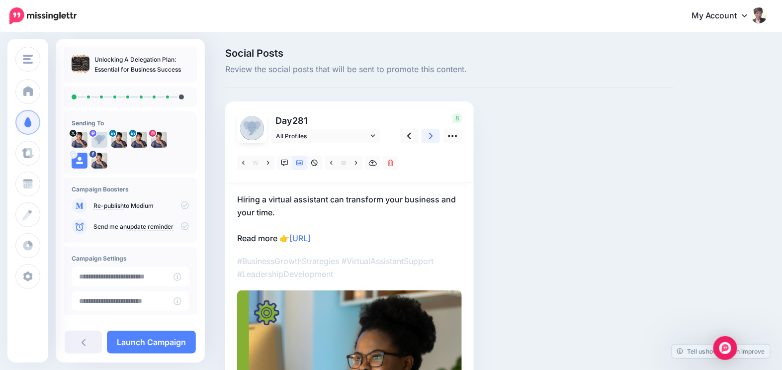
click at [429, 136] on icon at bounding box center [431, 136] width 4 height 10
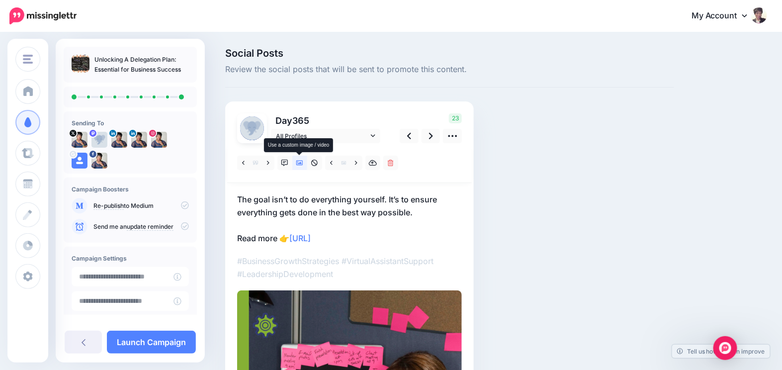
click at [298, 162] on icon at bounding box center [299, 162] width 7 height 7
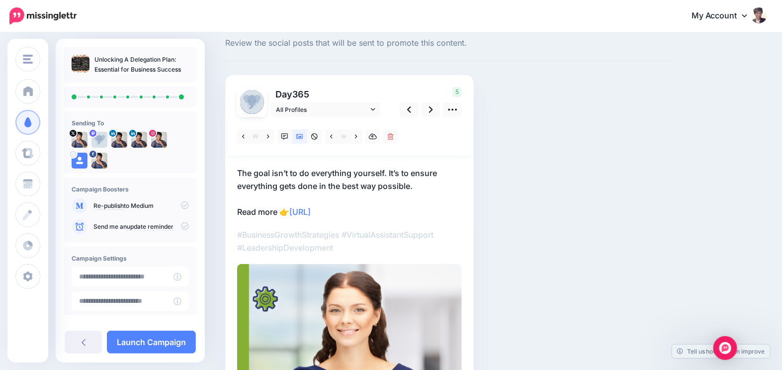
scroll to position [16, 0]
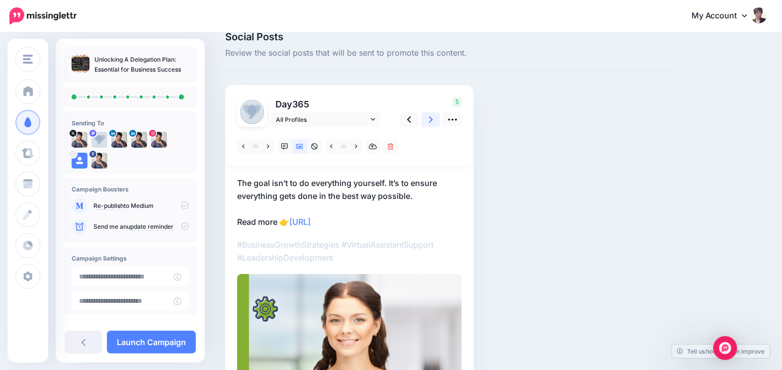
click at [431, 120] on icon at bounding box center [431, 119] width 4 height 10
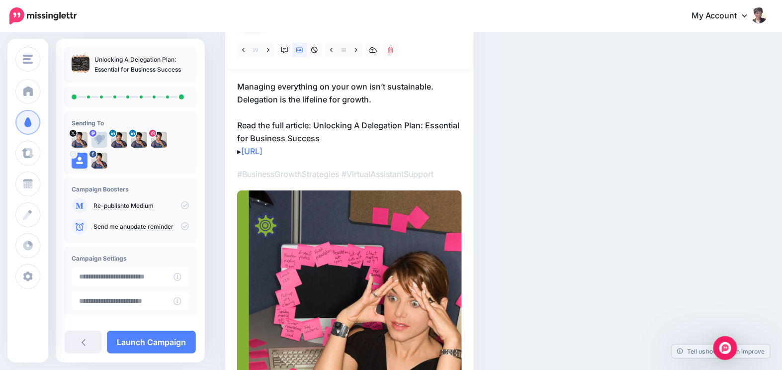
scroll to position [29, 0]
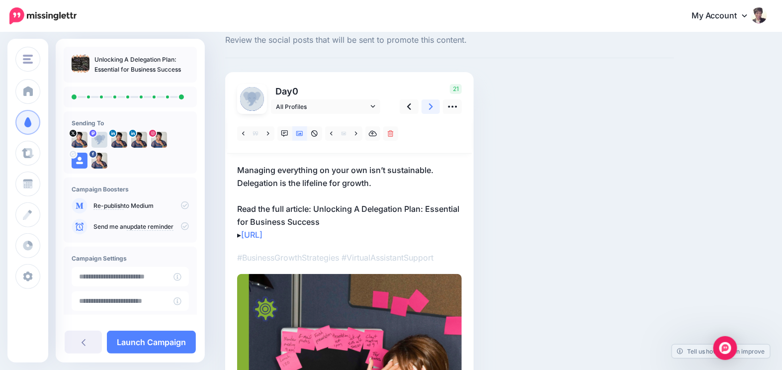
click at [429, 104] on icon at bounding box center [431, 106] width 4 height 10
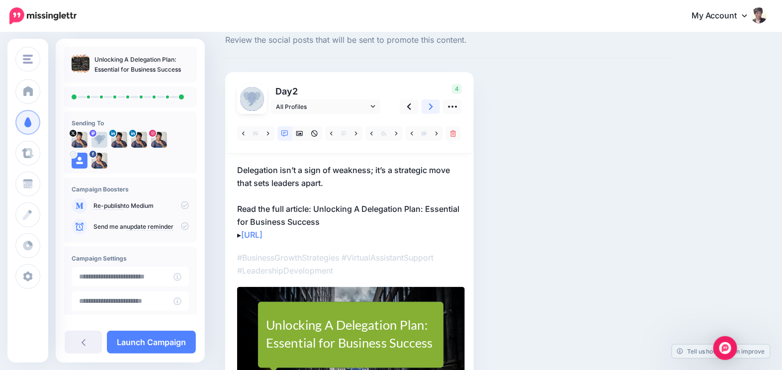
click at [429, 104] on icon at bounding box center [431, 106] width 4 height 10
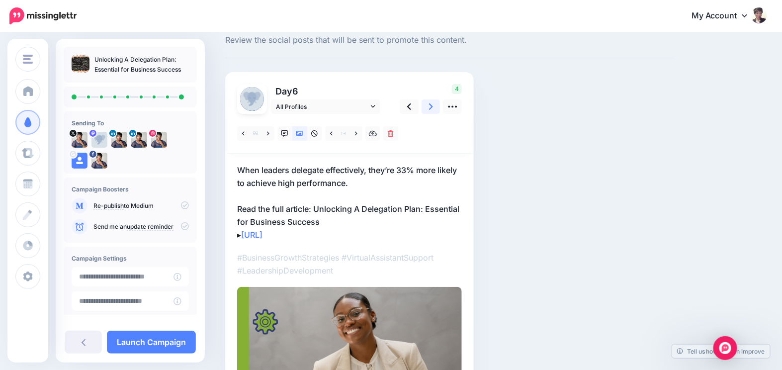
click at [429, 104] on icon at bounding box center [431, 106] width 4 height 10
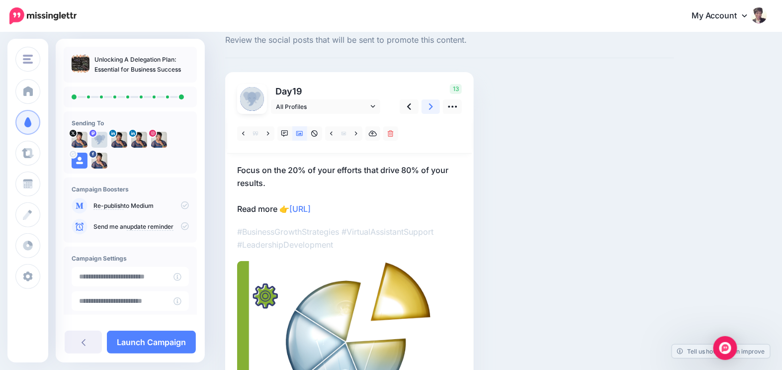
click at [429, 104] on icon at bounding box center [431, 106] width 4 height 10
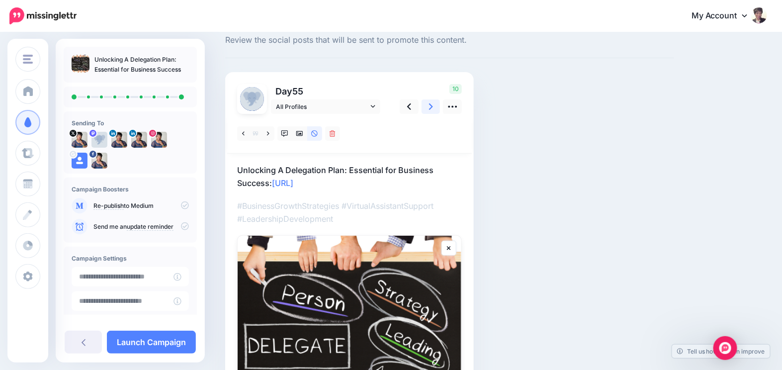
click at [429, 104] on icon at bounding box center [431, 106] width 4 height 10
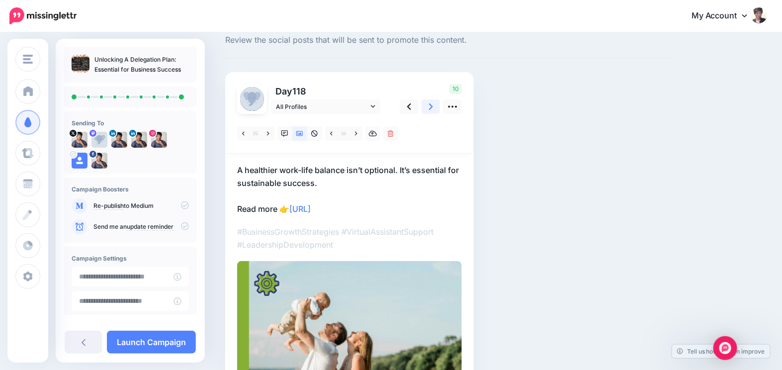
scroll to position [0, 0]
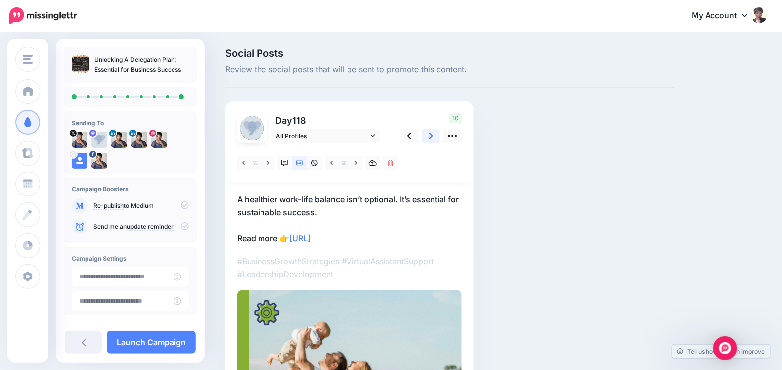
click at [430, 139] on icon at bounding box center [431, 136] width 4 height 10
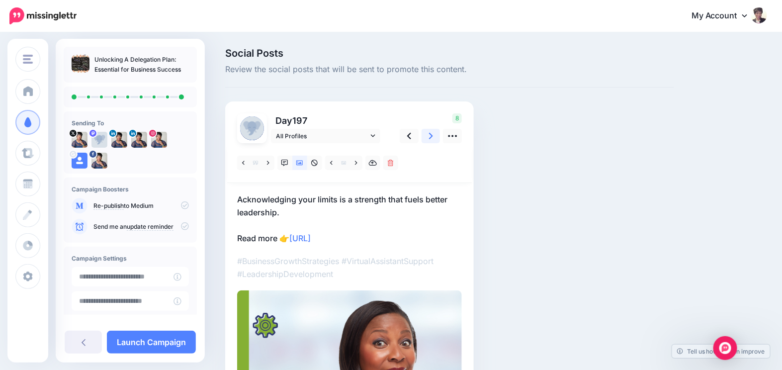
click at [430, 139] on icon at bounding box center [431, 136] width 4 height 10
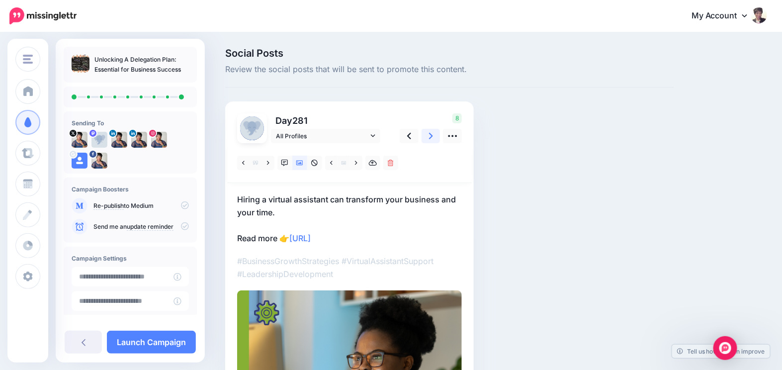
click at [430, 139] on icon at bounding box center [431, 136] width 4 height 10
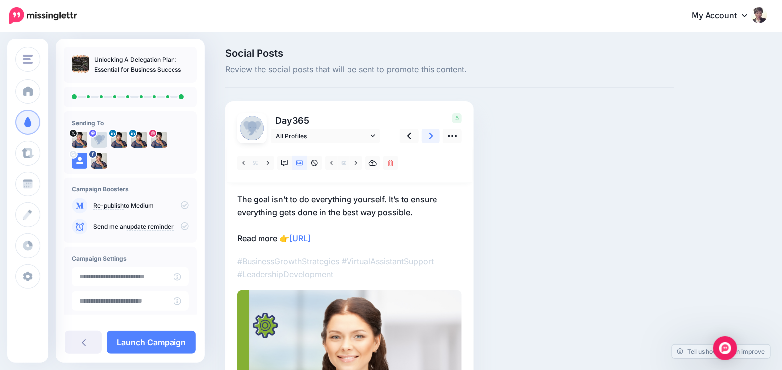
click at [430, 139] on icon at bounding box center [431, 136] width 4 height 10
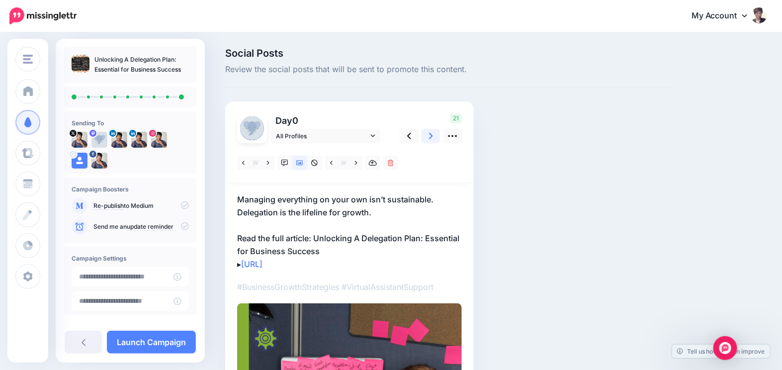
click at [430, 139] on icon at bounding box center [431, 136] width 4 height 10
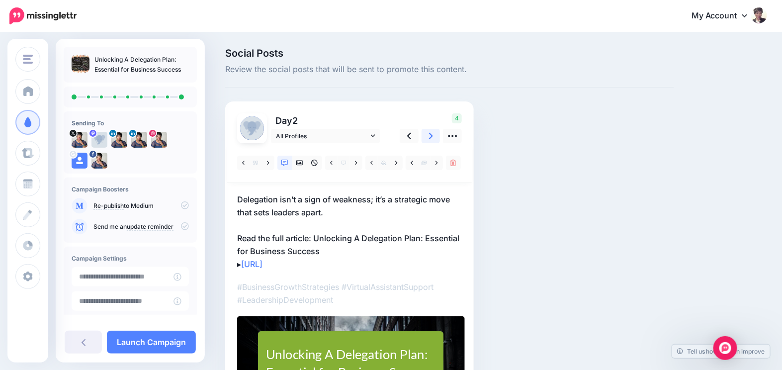
click at [430, 139] on icon at bounding box center [431, 136] width 4 height 10
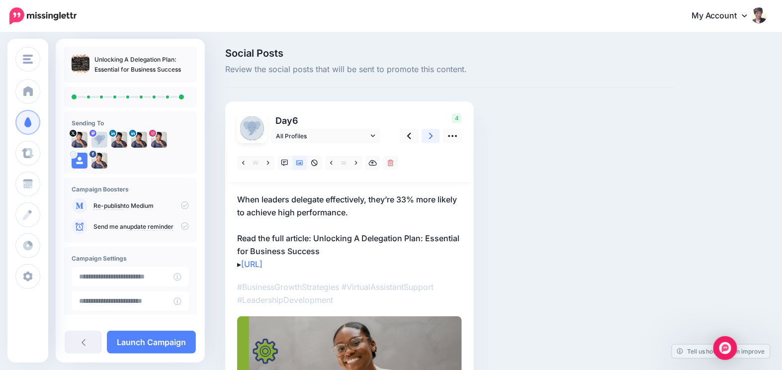
click at [430, 139] on icon at bounding box center [431, 136] width 4 height 10
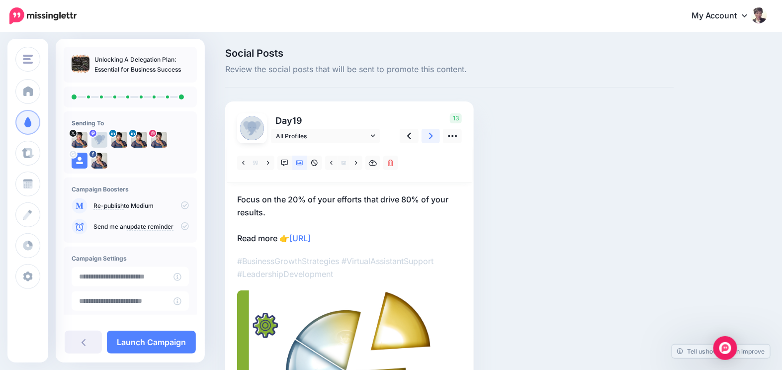
click at [430, 139] on icon at bounding box center [431, 136] width 4 height 10
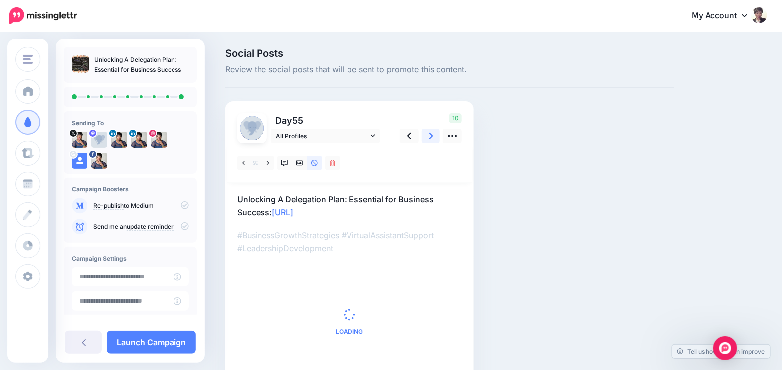
click at [430, 139] on icon at bounding box center [431, 136] width 4 height 10
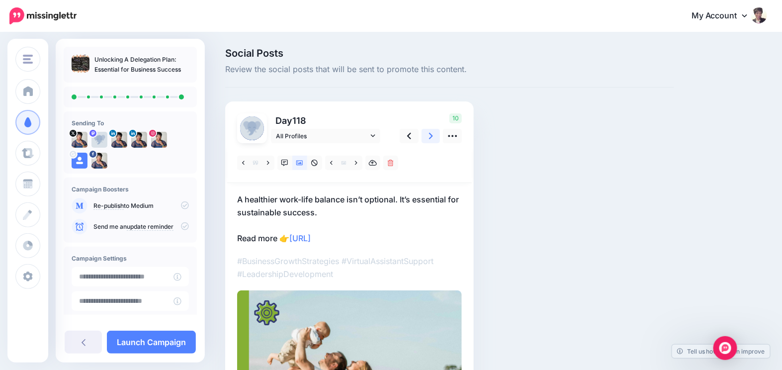
click at [430, 139] on icon at bounding box center [431, 136] width 4 height 10
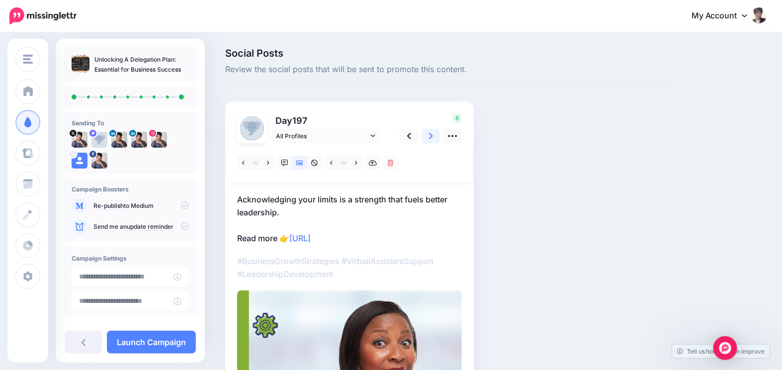
click at [430, 139] on icon at bounding box center [431, 136] width 4 height 10
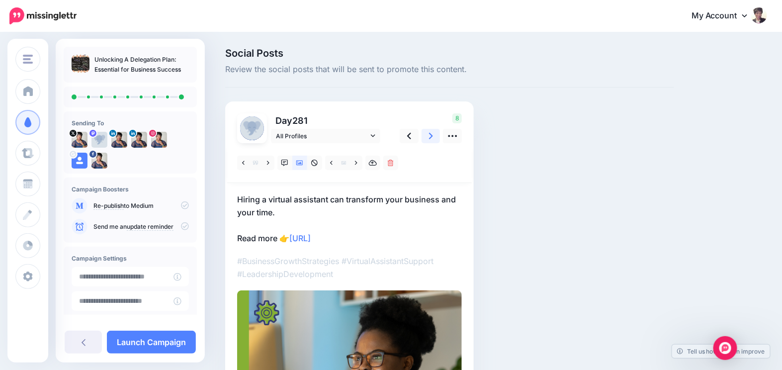
click at [430, 139] on icon at bounding box center [431, 136] width 4 height 10
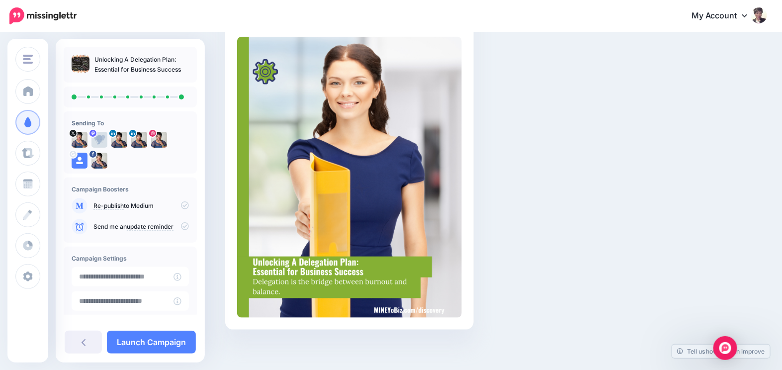
scroll to position [258, 0]
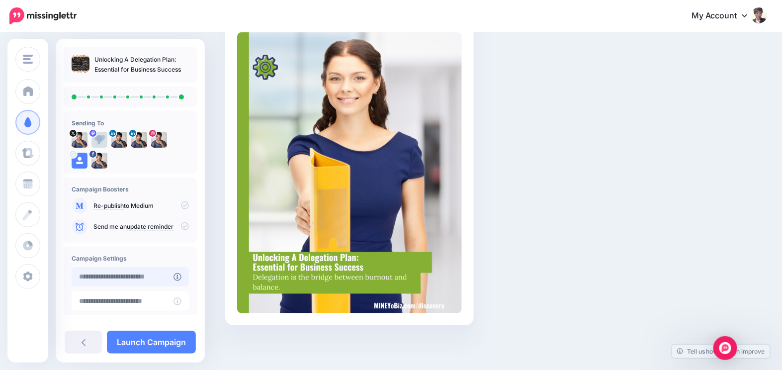
type input "**********"
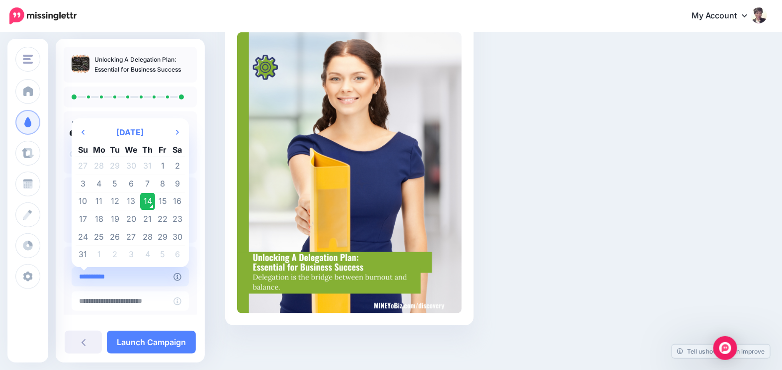
click at [126, 272] on input "**********" at bounding box center [123, 276] width 102 height 19
click at [148, 198] on td "14" at bounding box center [147, 201] width 15 height 18
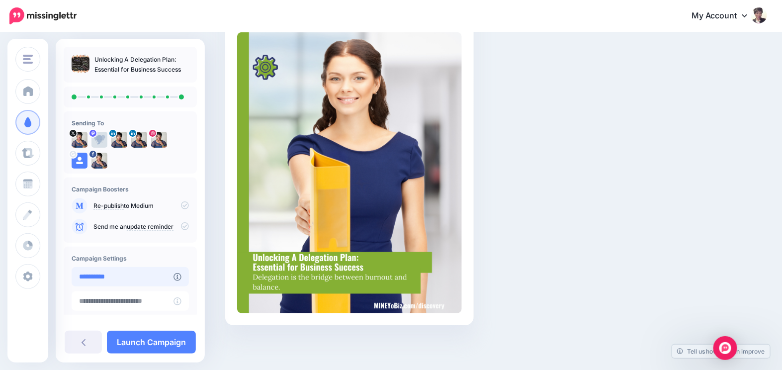
scroll to position [76, 0]
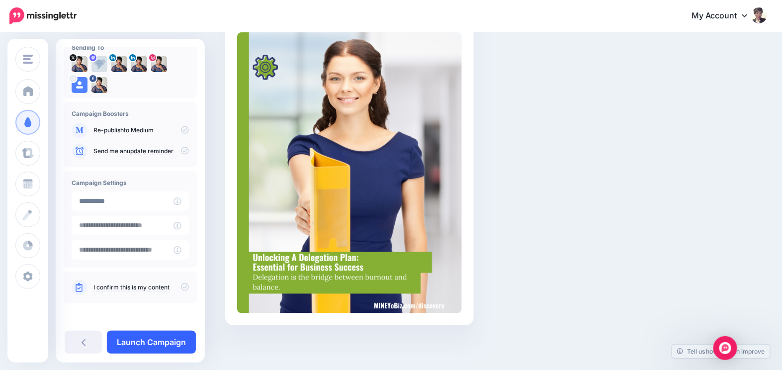
click at [149, 346] on link "Launch Campaign" at bounding box center [151, 341] width 89 height 23
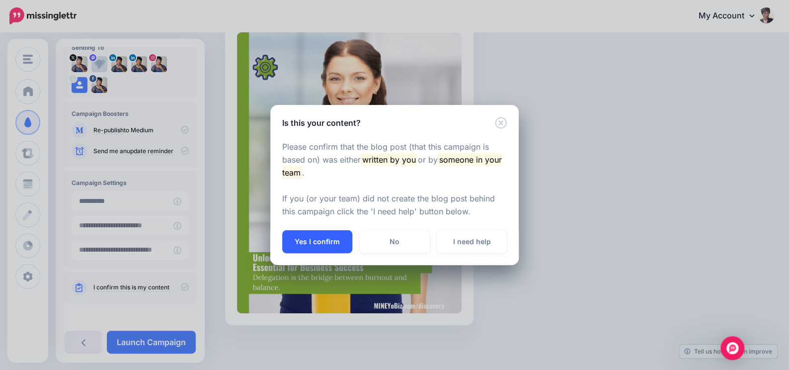
click at [307, 238] on button "Yes I confirm" at bounding box center [317, 241] width 70 height 23
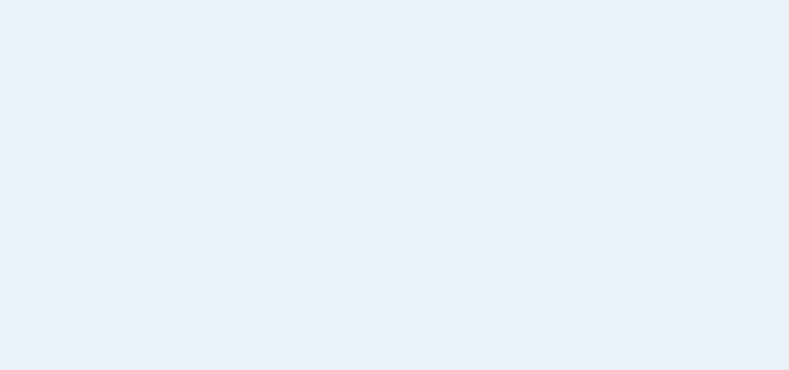
click at [176, 339] on div "Unlocking A Delegation Plan: Essential for Business Success Sending To" at bounding box center [130, 200] width 149 height 323
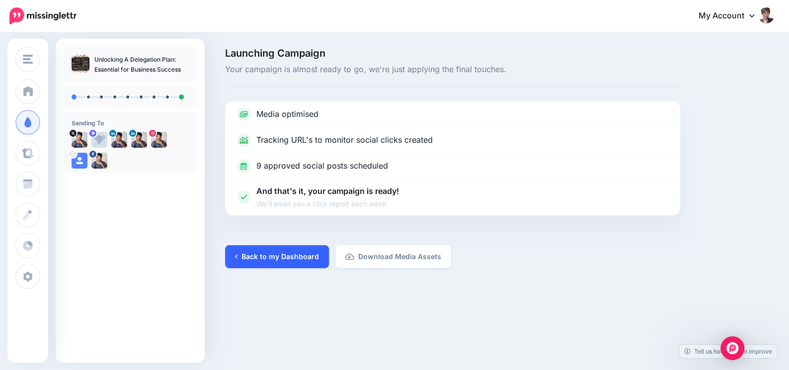
click at [275, 254] on link "Back to my Dashboard" at bounding box center [277, 256] width 104 height 23
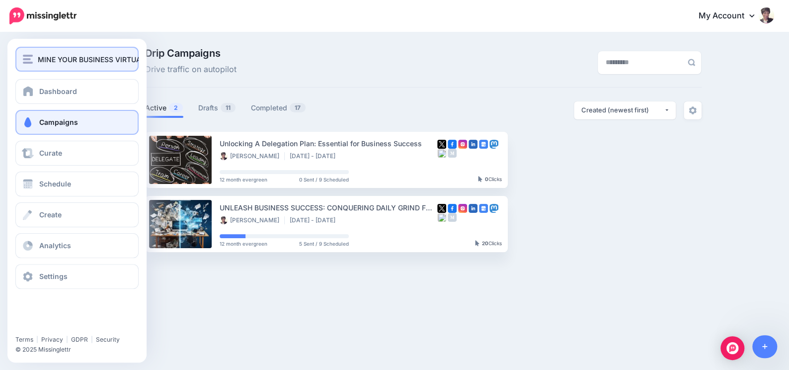
click at [87, 59] on span "MINE YOUR BUSINESS VIRTUAL SOLUTIONS" at bounding box center [113, 59] width 150 height 11
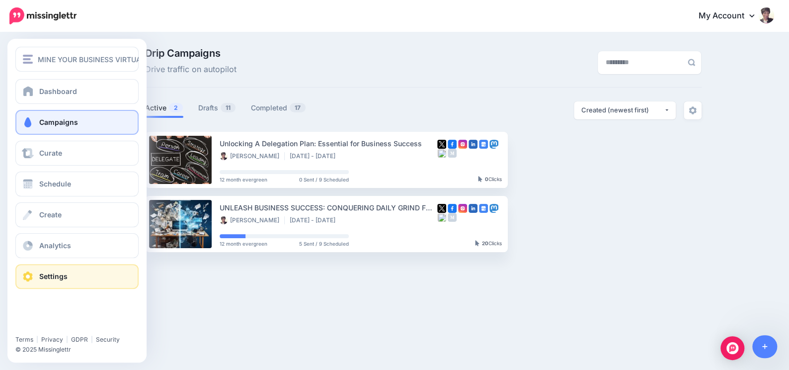
click at [54, 277] on span "Settings" at bounding box center [53, 276] width 28 height 8
click at [59, 273] on span "Settings" at bounding box center [53, 276] width 28 height 8
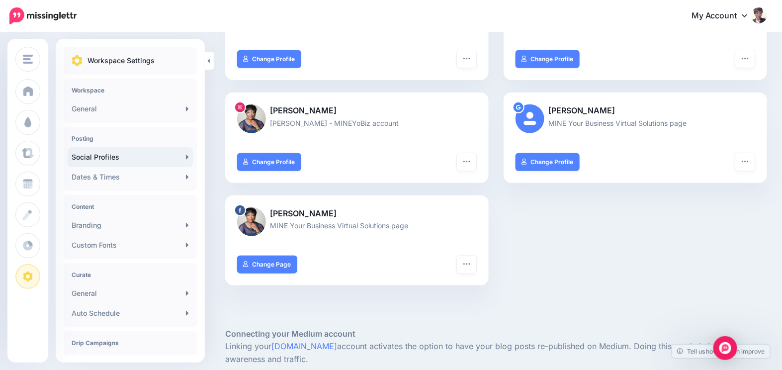
scroll to position [241, 0]
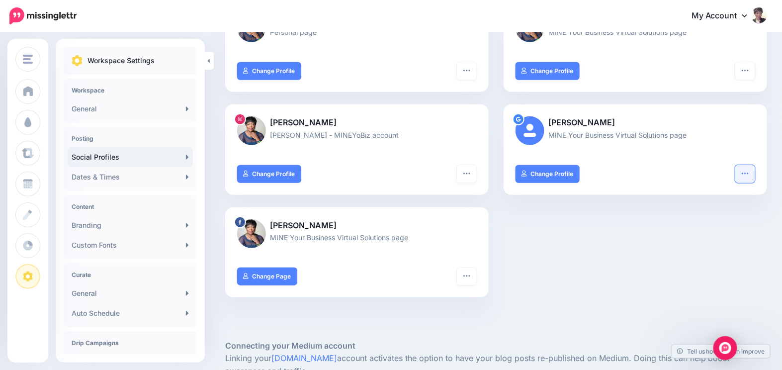
click at [748, 172] on icon "button" at bounding box center [744, 172] width 6 height 1
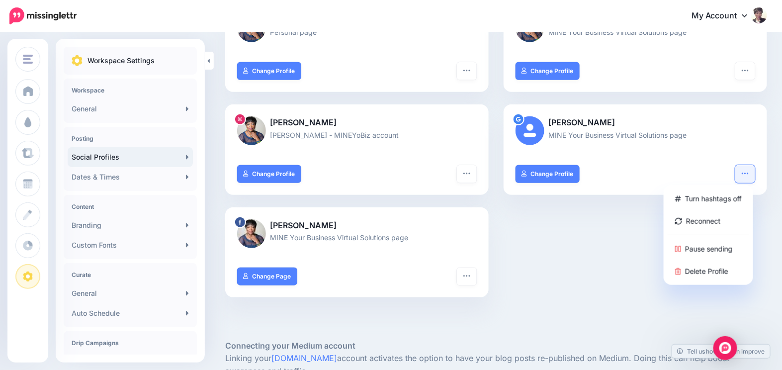
click at [607, 228] on div "@MINEYoBizVA [PERSON_NAME] - MINEYoB… Turn hashtags off Reconnect Pause sending…" at bounding box center [496, 104] width 556 height 411
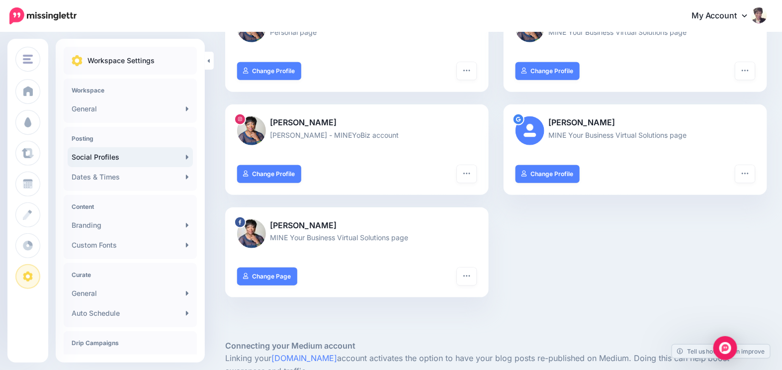
click at [538, 132] on img at bounding box center [529, 130] width 29 height 29
click at [572, 126] on p "[PERSON_NAME]" at bounding box center [634, 122] width 239 height 13
click at [557, 271] on div "@MINEYoBizVA [PERSON_NAME] - MINEYoB… Turn hashtags off Reconnect Pause sending…" at bounding box center [496, 104] width 556 height 411
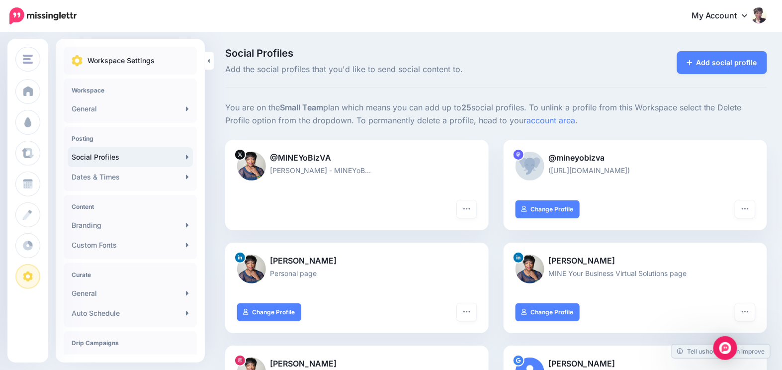
scroll to position [120, 0]
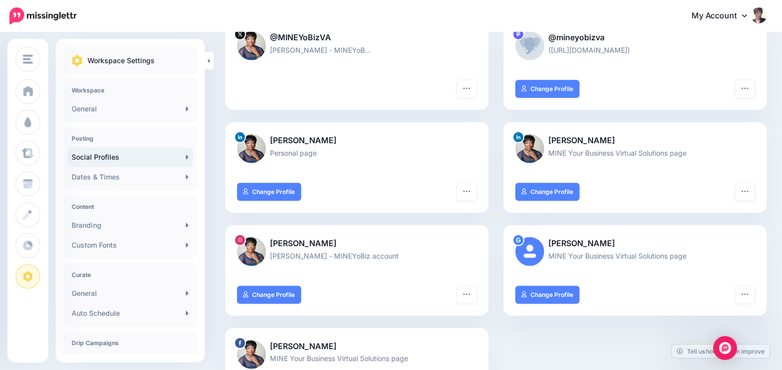
click at [524, 239] on div at bounding box center [518, 240] width 12 height 12
click at [749, 299] on button "button" at bounding box center [745, 295] width 20 height 18
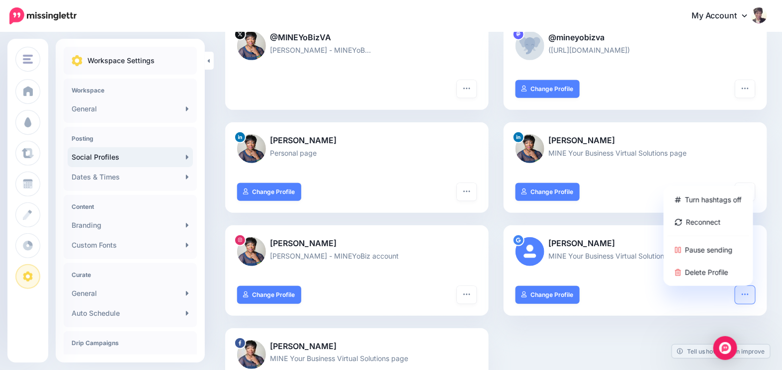
click at [626, 337] on div "@MINEYoBizVA Therese Winters - MINEYoB… Turn hashtags off Reconnect Pause sendi…" at bounding box center [496, 224] width 556 height 411
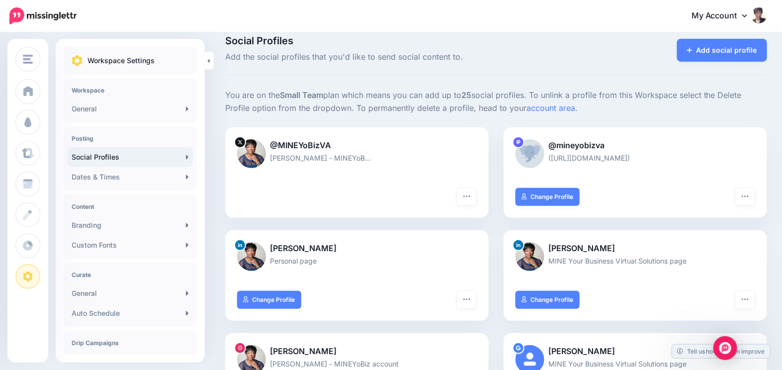
scroll to position [0, 0]
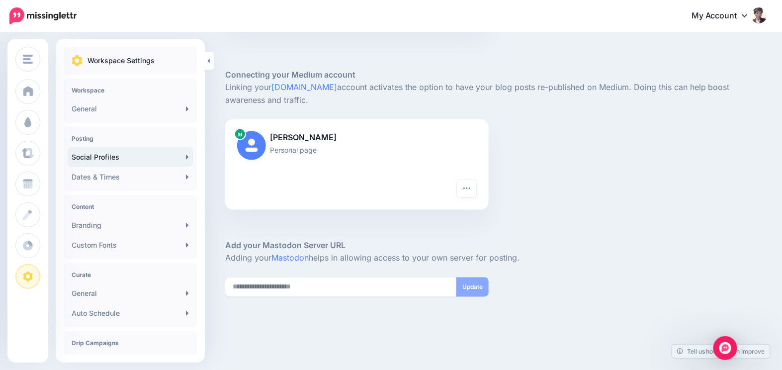
scroll to position [528, 0]
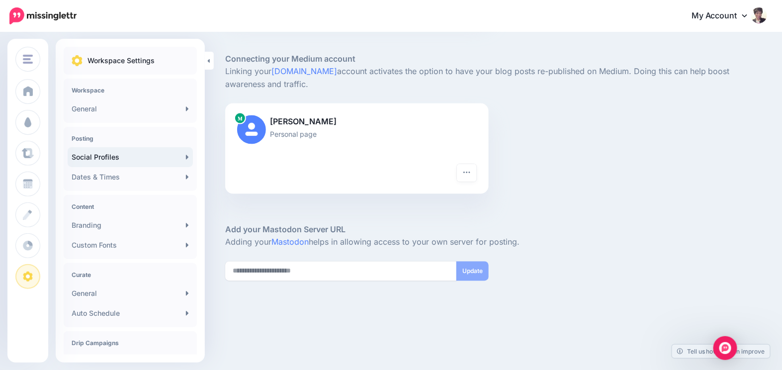
click at [648, 151] on div "Therese Winters Personal page Reconnect Pause sending Delete Profile" at bounding box center [496, 148] width 556 height 90
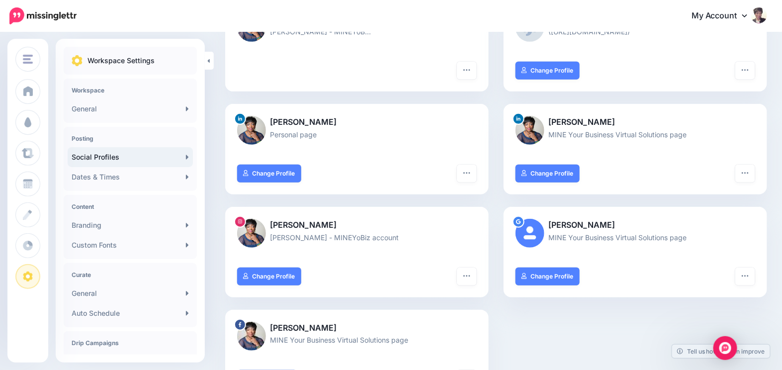
scroll to position [0, 0]
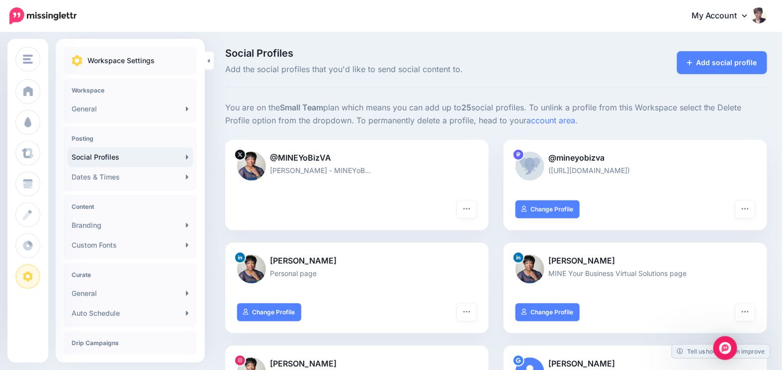
click at [155, 156] on link "Social Profiles" at bounding box center [130, 157] width 125 height 20
click at [156, 174] on link "Dates & Times" at bounding box center [130, 177] width 125 height 20
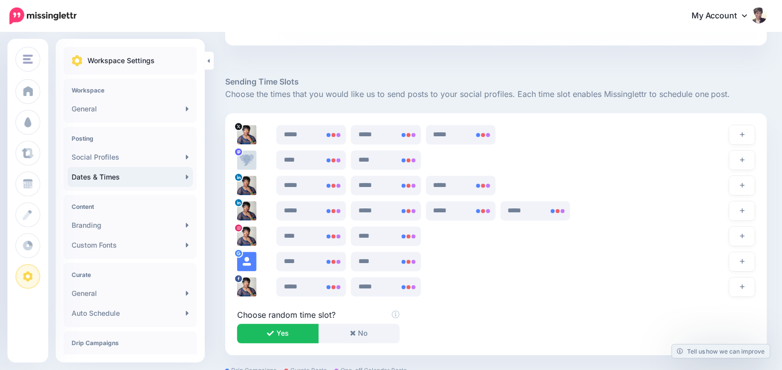
scroll to position [602, 0]
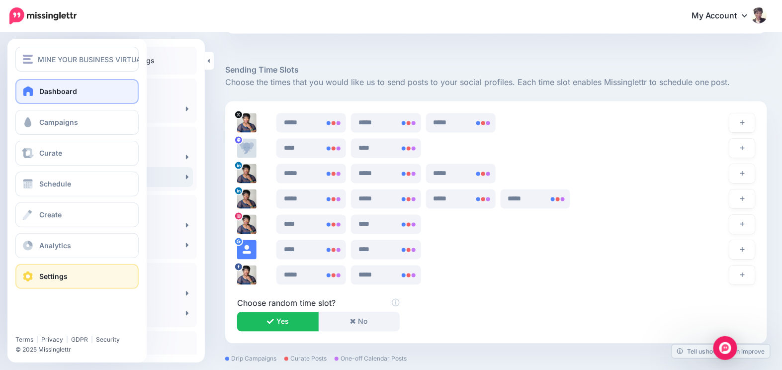
click at [84, 85] on link "Dashboard" at bounding box center [76, 91] width 123 height 25
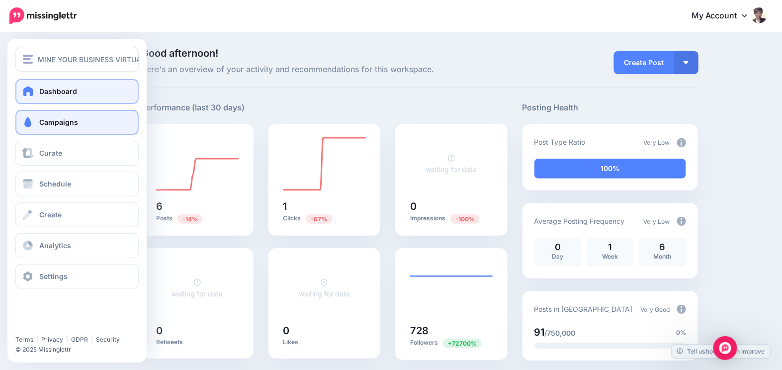
click at [51, 125] on span "Campaigns" at bounding box center [58, 122] width 39 height 8
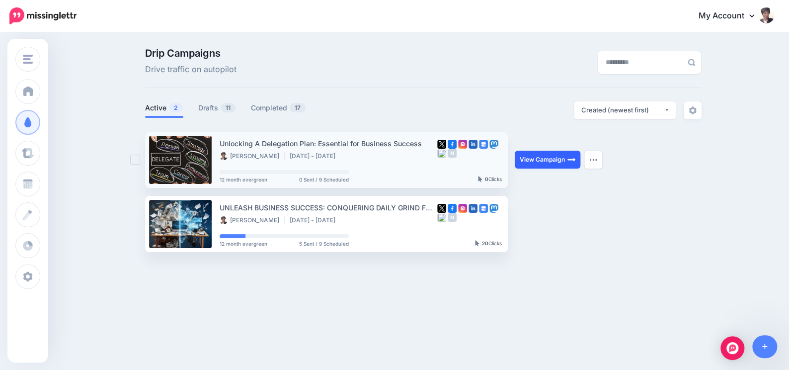
click at [567, 161] on img at bounding box center [571, 160] width 8 height 8
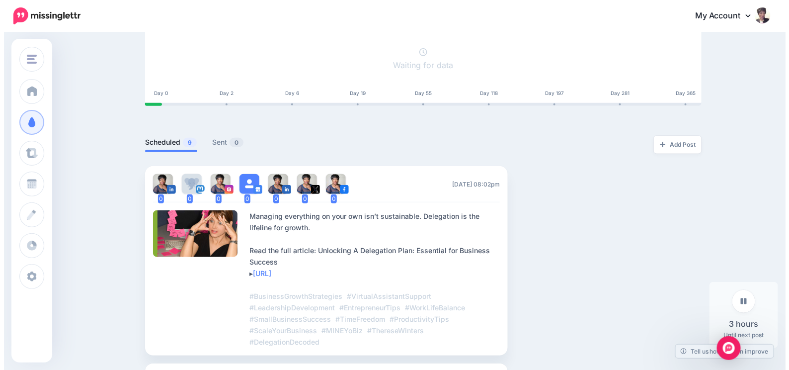
scroll to position [120, 0]
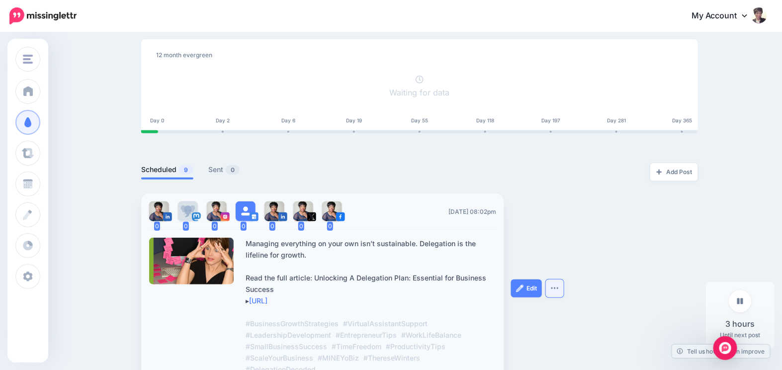
click at [556, 289] on img "button" at bounding box center [555, 287] width 8 height 3
click at [538, 287] on link "Edit" at bounding box center [526, 288] width 31 height 18
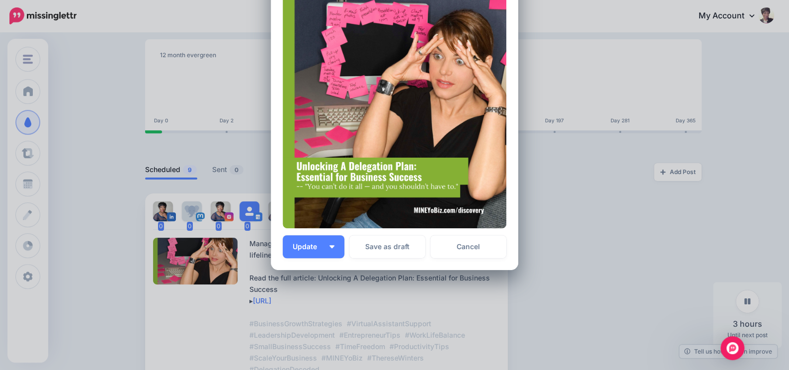
scroll to position [248, 0]
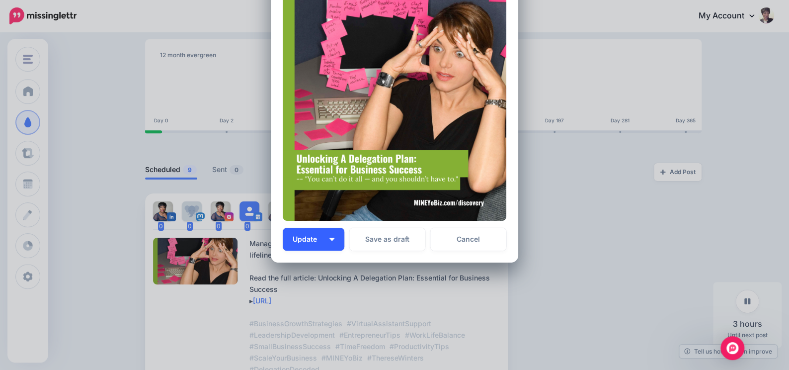
click at [338, 237] on button "Update" at bounding box center [314, 239] width 62 height 23
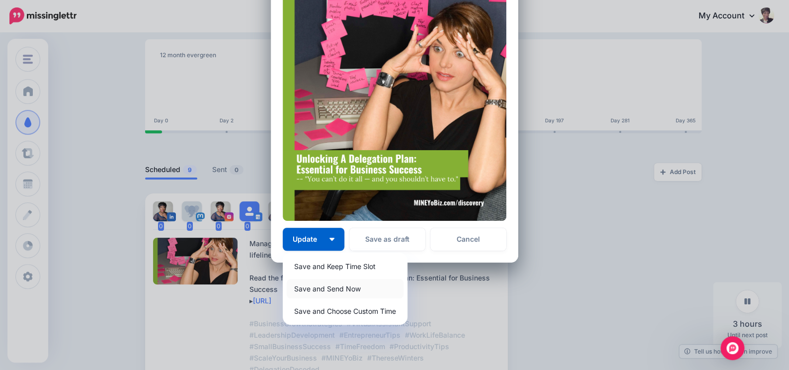
click at [347, 288] on link "Save and Send Now" at bounding box center [345, 288] width 117 height 19
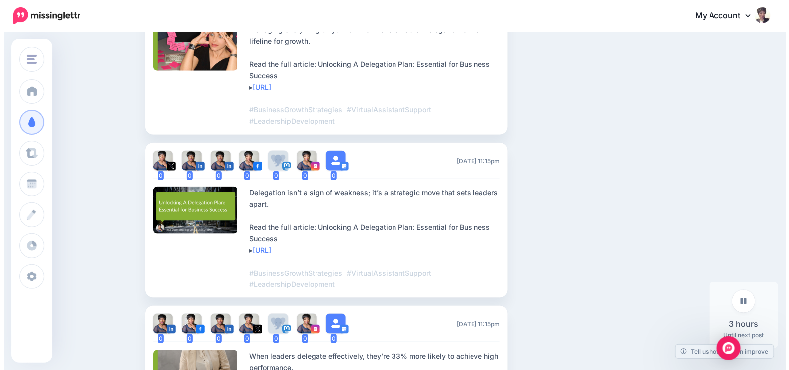
scroll to position [361, 0]
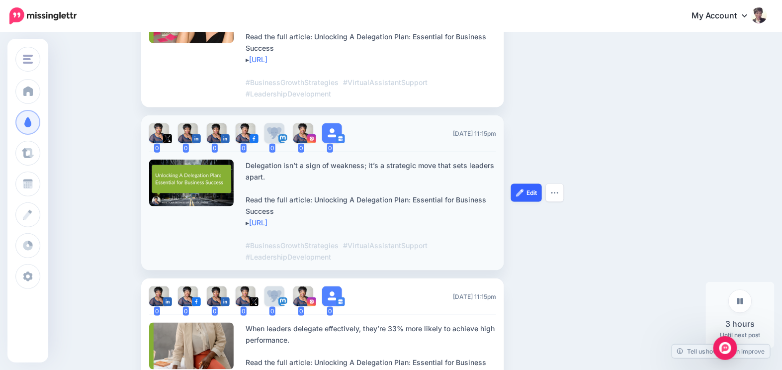
click at [532, 194] on link "Edit" at bounding box center [526, 193] width 31 height 18
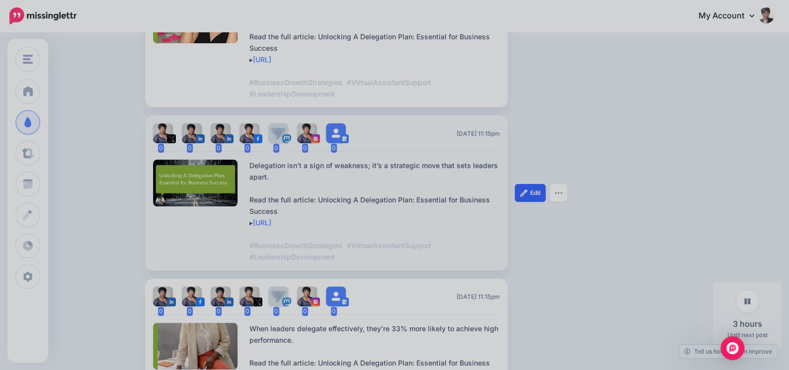
scroll to position [0, 0]
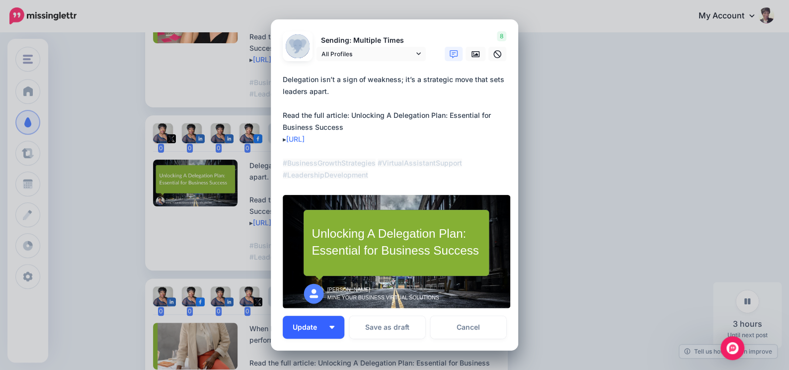
click at [329, 326] on img "button" at bounding box center [331, 326] width 5 height 3
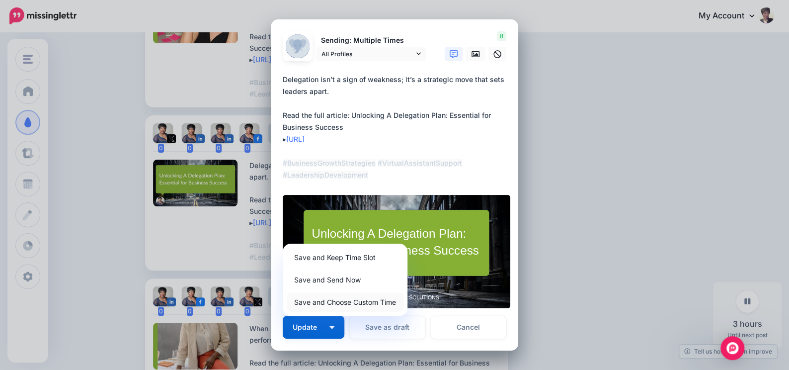
click at [337, 300] on link "Save and Choose Custom Time" at bounding box center [345, 301] width 117 height 19
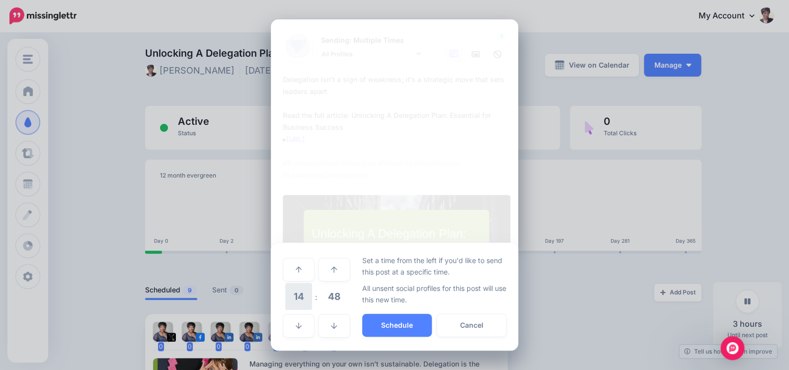
click at [299, 295] on span "14" at bounding box center [298, 296] width 27 height 27
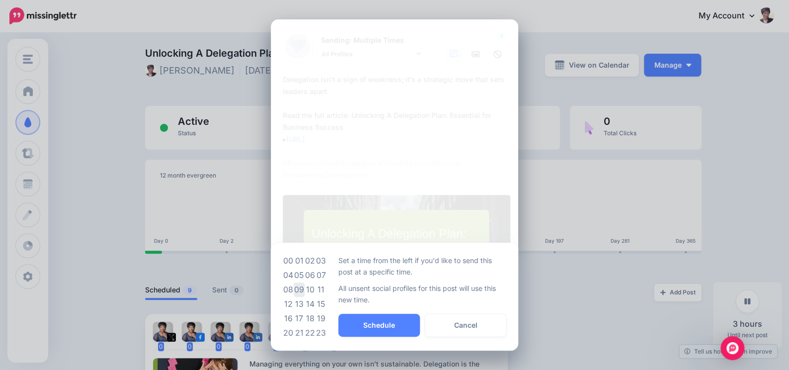
click at [300, 287] on td "09" at bounding box center [299, 289] width 11 height 14
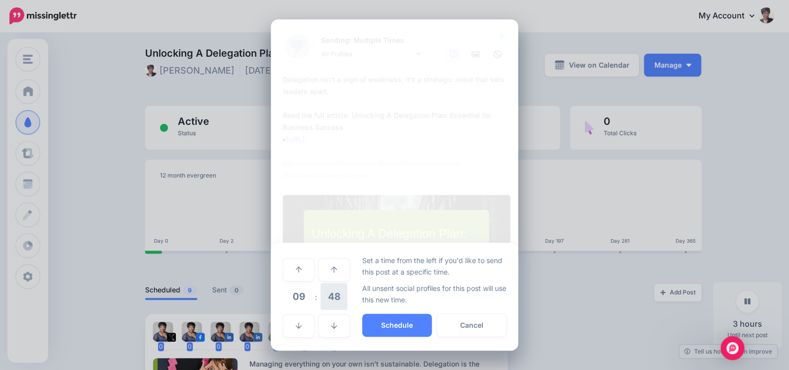
click at [340, 297] on span "48" at bounding box center [333, 296] width 27 height 27
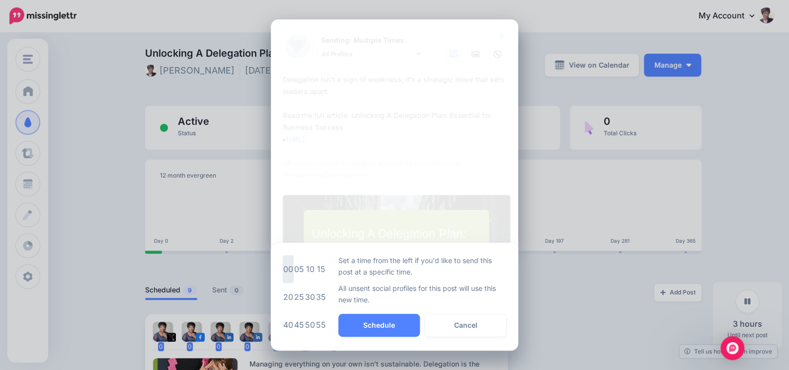
click at [286, 265] on td "00" at bounding box center [288, 269] width 11 height 28
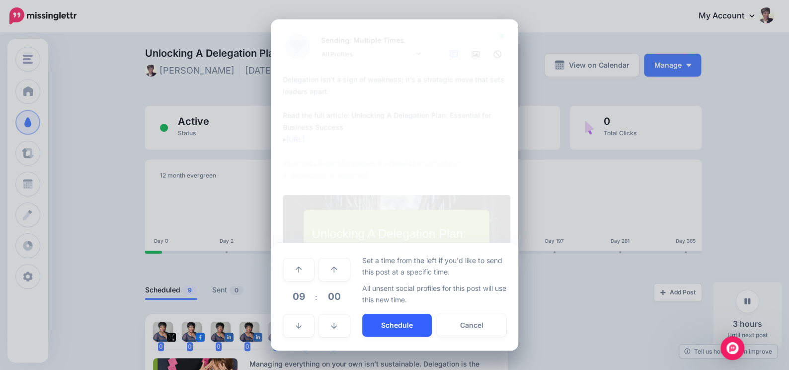
click at [393, 319] on button "Schedule" at bounding box center [397, 325] width 70 height 23
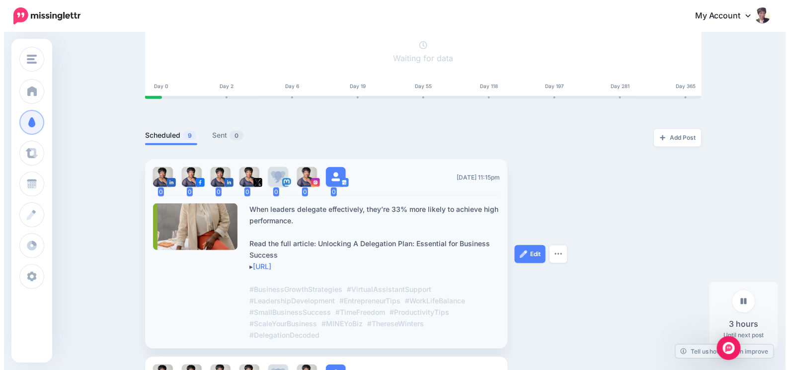
scroll to position [275, 0]
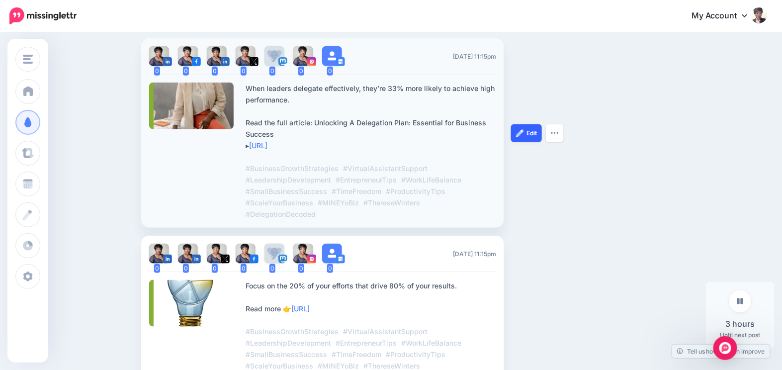
click at [533, 135] on link "Edit" at bounding box center [526, 133] width 31 height 18
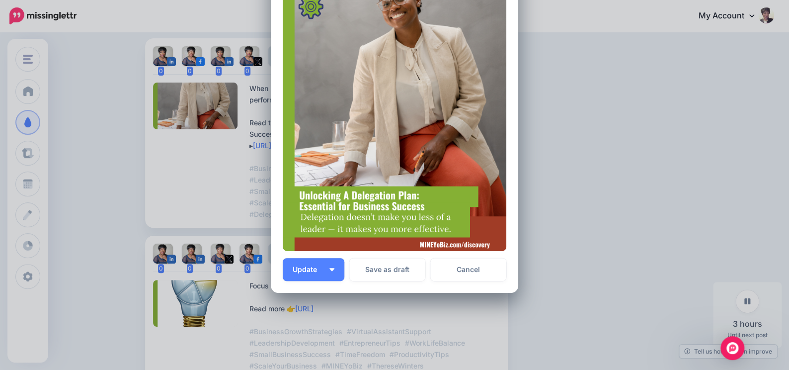
scroll to position [241, 0]
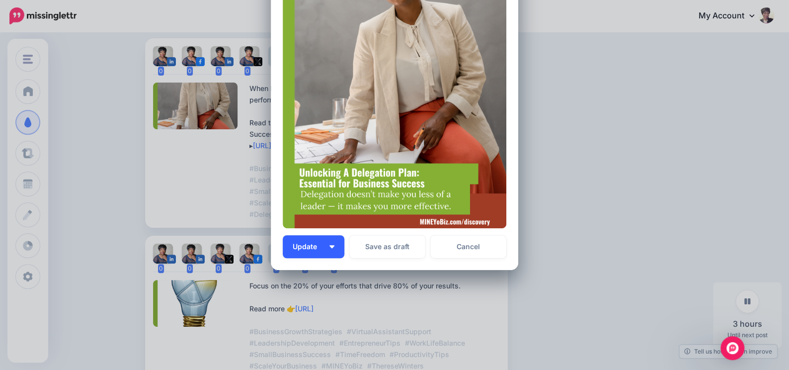
click at [324, 248] on button "Update" at bounding box center [314, 246] width 62 height 23
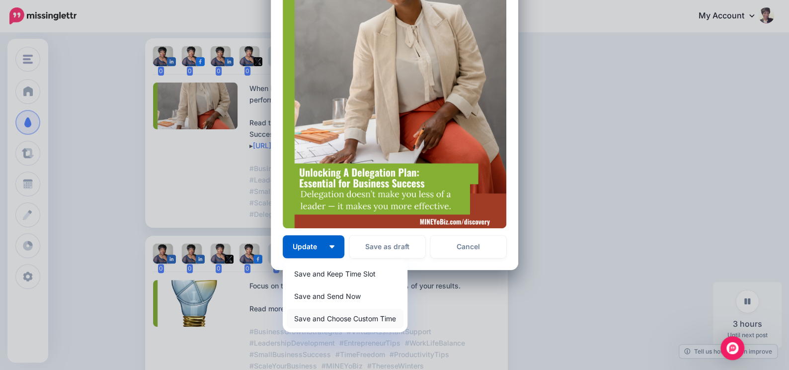
click at [348, 318] on link "Save and Choose Custom Time" at bounding box center [345, 318] width 117 height 19
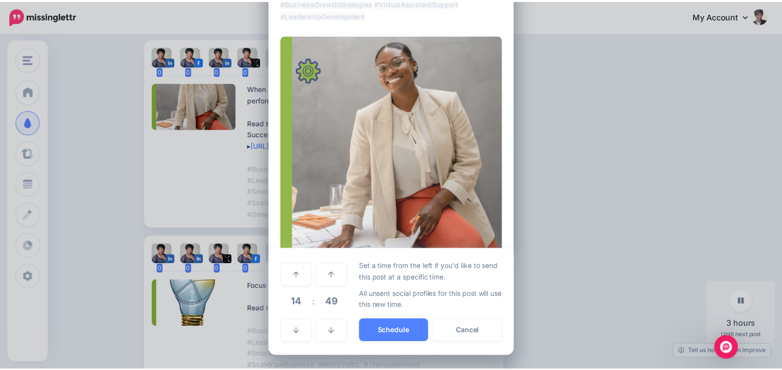
scroll to position [155, 0]
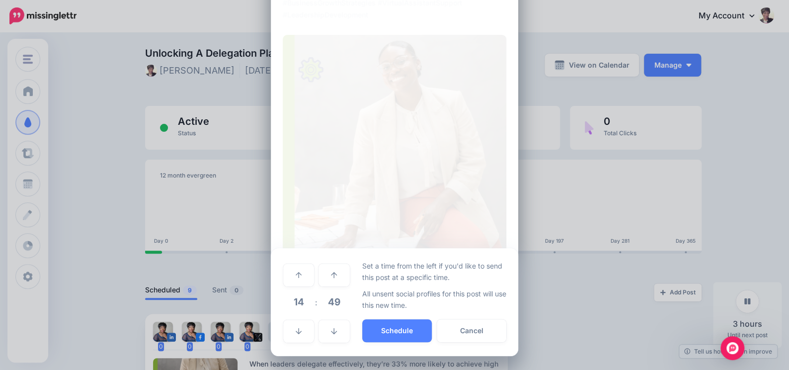
click at [289, 307] on span "14" at bounding box center [298, 301] width 27 height 27
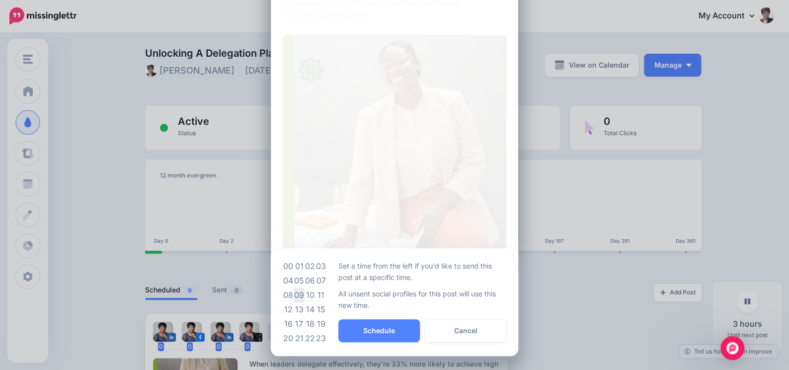
click at [296, 297] on td "09" at bounding box center [299, 295] width 11 height 14
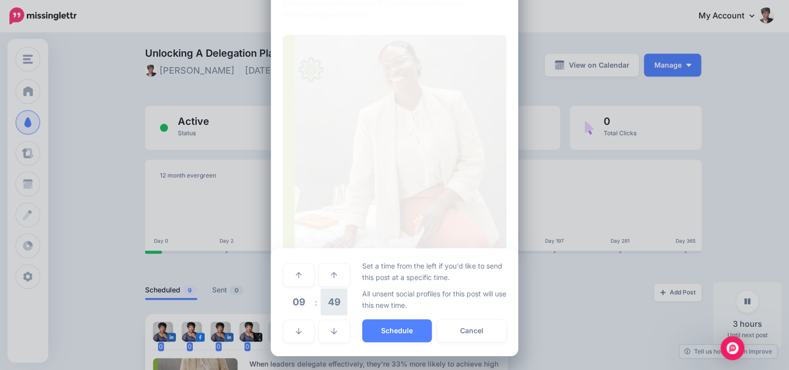
click at [328, 309] on span "49" at bounding box center [333, 301] width 27 height 27
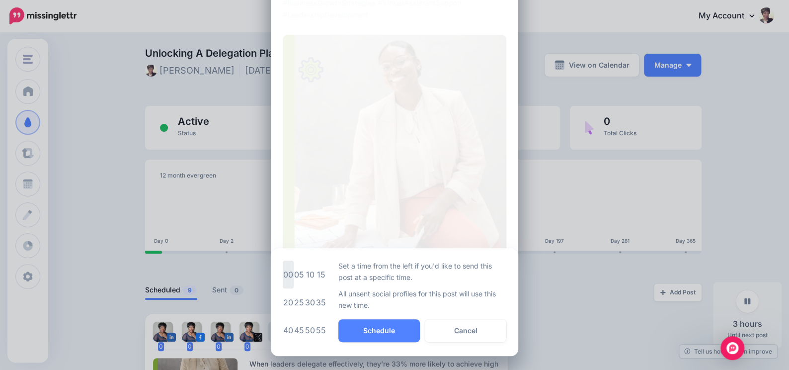
click at [286, 276] on td "00" at bounding box center [288, 274] width 11 height 28
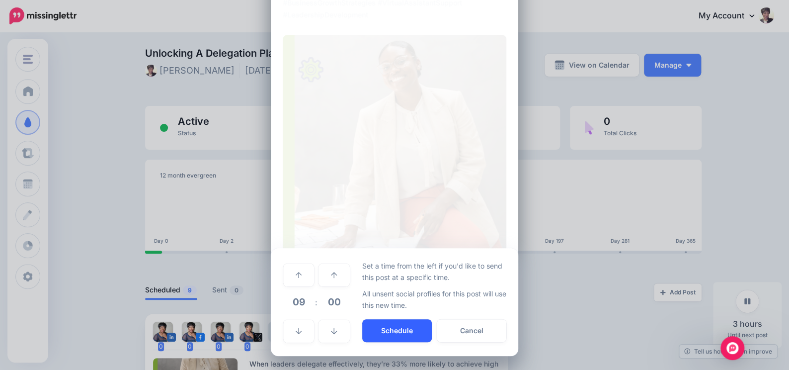
click at [398, 325] on button "Schedule" at bounding box center [397, 330] width 70 height 23
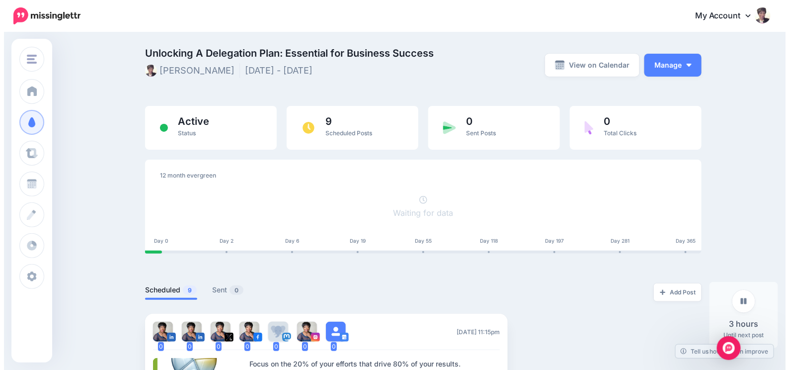
scroll to position [241, 0]
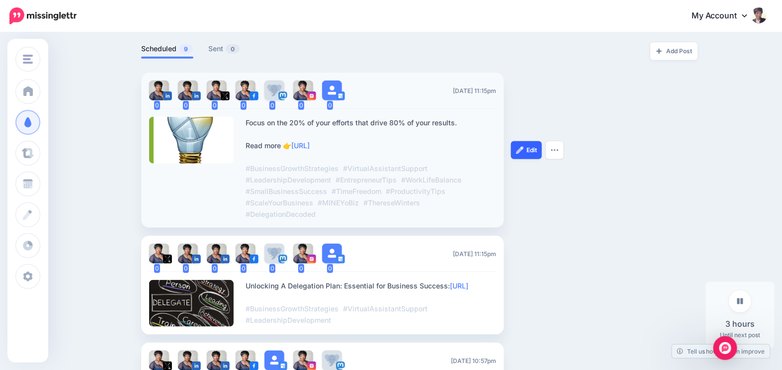
click at [528, 151] on link "Edit" at bounding box center [526, 150] width 31 height 18
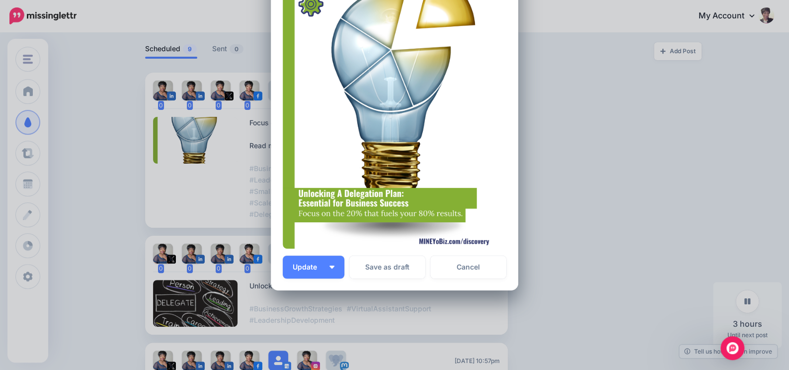
scroll to position [225, 0]
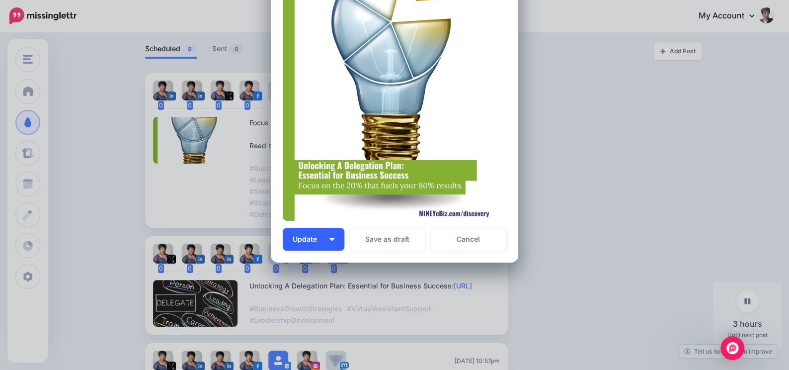
click at [331, 233] on button "Update" at bounding box center [314, 239] width 62 height 23
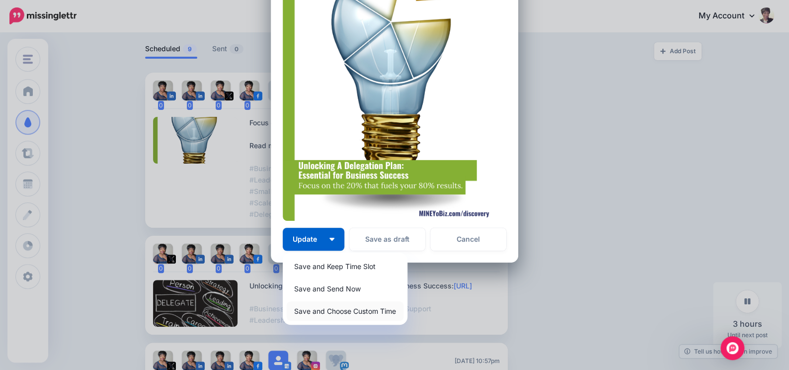
click at [314, 304] on link "Save and Choose Custom Time" at bounding box center [345, 310] width 117 height 19
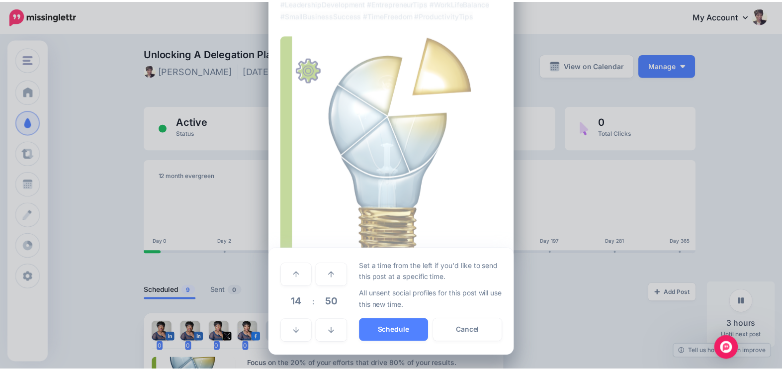
scroll to position [131, 0]
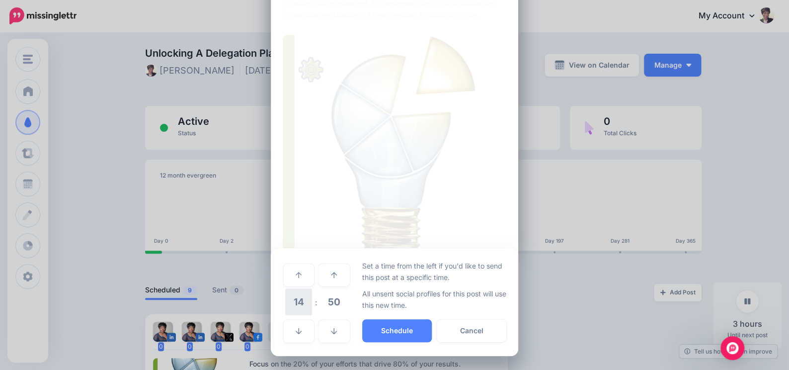
click at [302, 298] on span "14" at bounding box center [298, 301] width 27 height 27
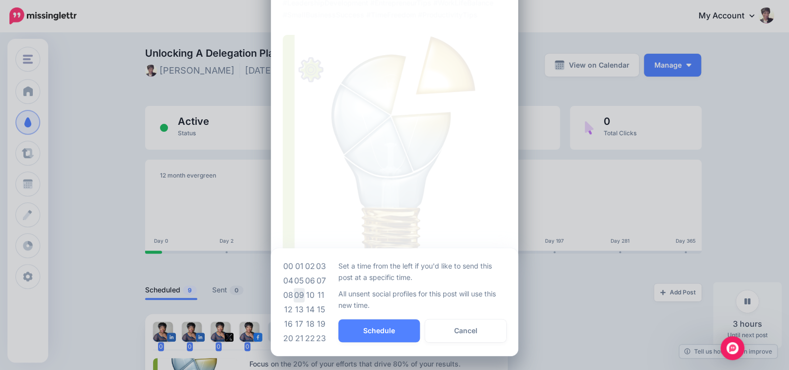
click at [296, 296] on td "09" at bounding box center [299, 295] width 11 height 14
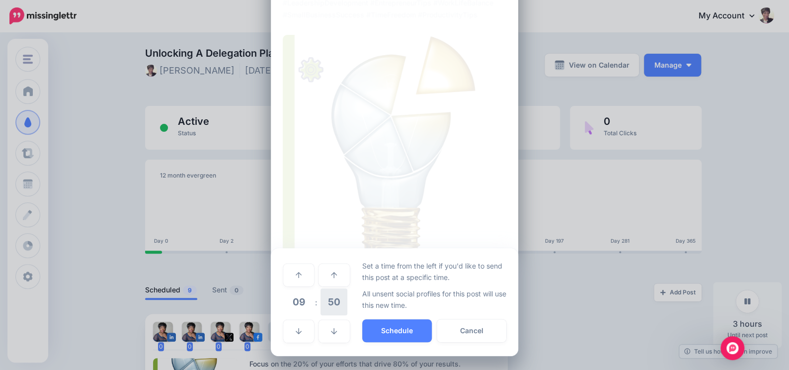
click at [330, 295] on span "50" at bounding box center [333, 301] width 27 height 27
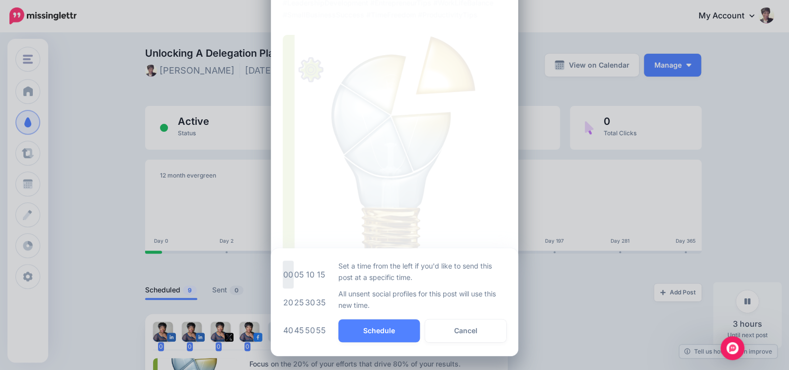
click at [286, 275] on td "00" at bounding box center [288, 274] width 11 height 28
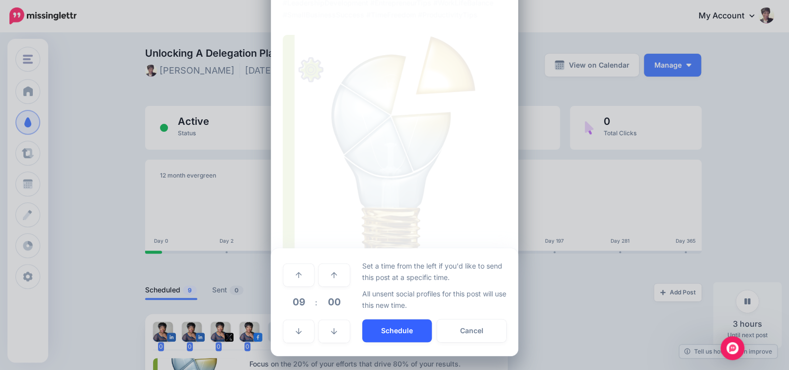
click at [390, 330] on button "Schedule" at bounding box center [397, 330] width 70 height 23
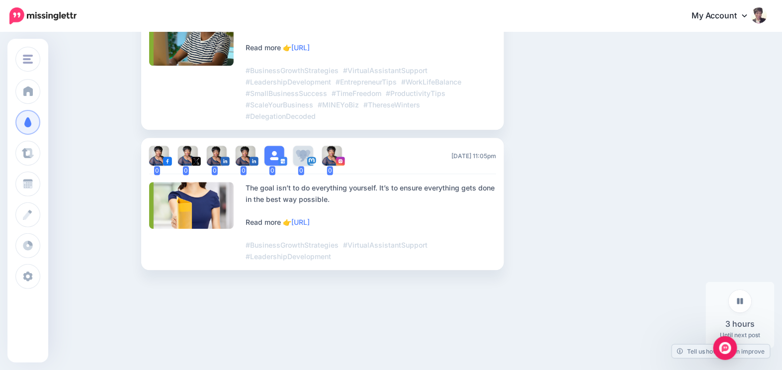
scroll to position [0, 0]
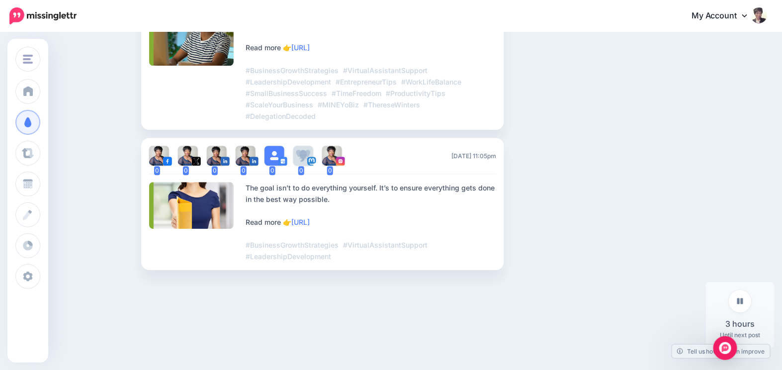
scroll to position [898, 0]
click at [743, 333] on div "3 hours Until next post" at bounding box center [740, 315] width 69 height 66
click at [747, 298] on link at bounding box center [739, 301] width 23 height 23
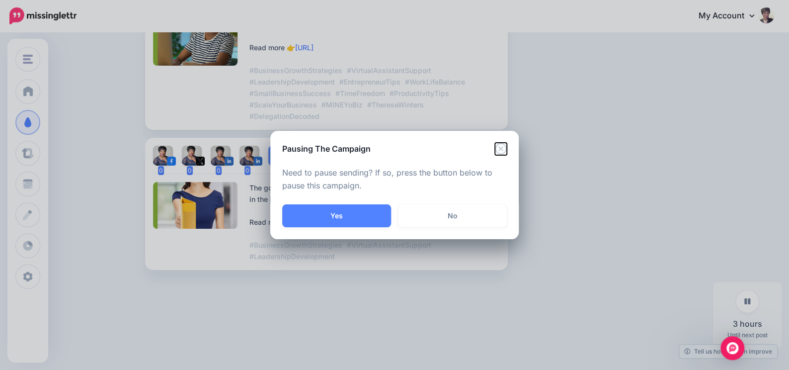
click at [501, 147] on icon "Close" at bounding box center [501, 149] width 12 height 12
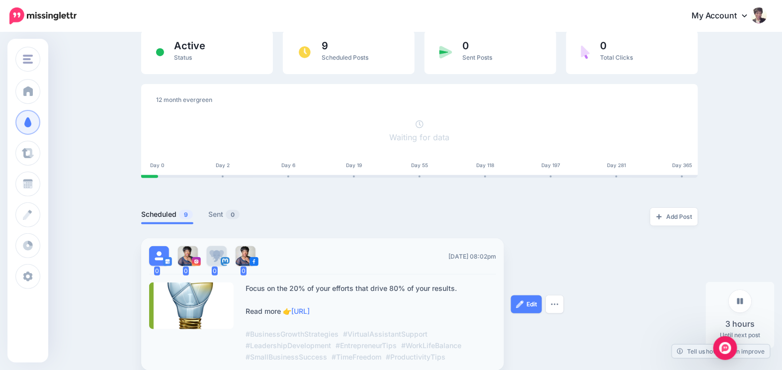
scroll to position [0, 0]
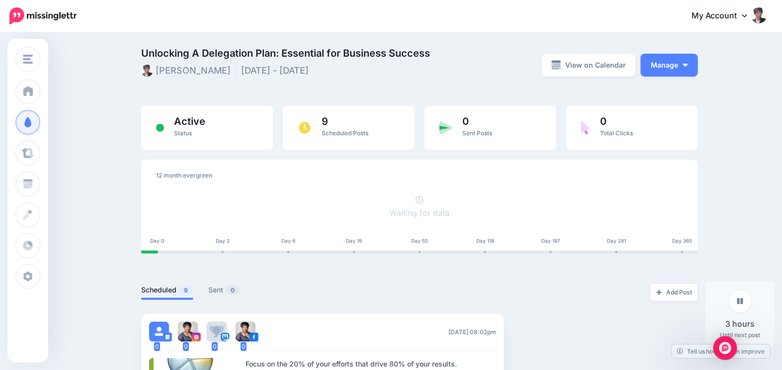
click at [527, 300] on div "Add Post" at bounding box center [558, 292] width 278 height 18
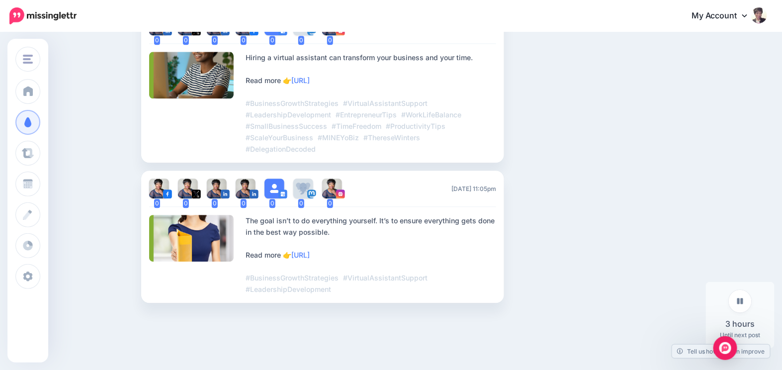
scroll to position [898, 0]
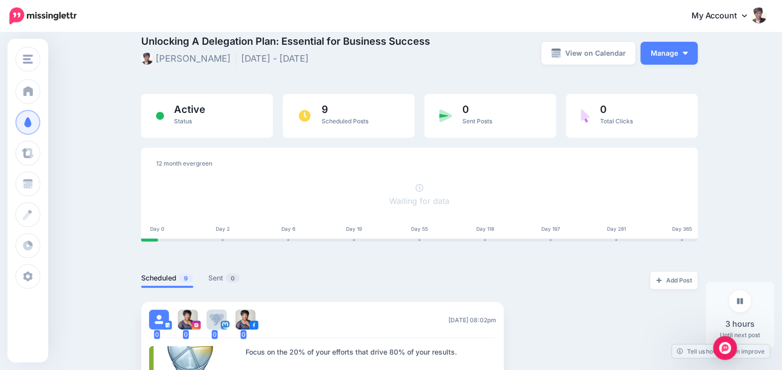
scroll to position [0, 0]
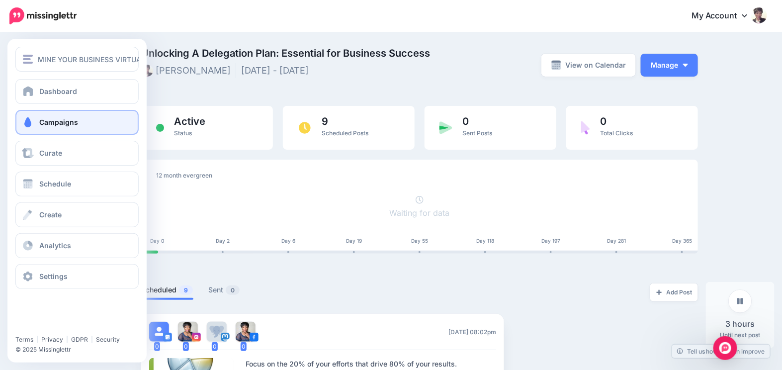
click at [43, 128] on link "Campaigns" at bounding box center [76, 122] width 123 height 25
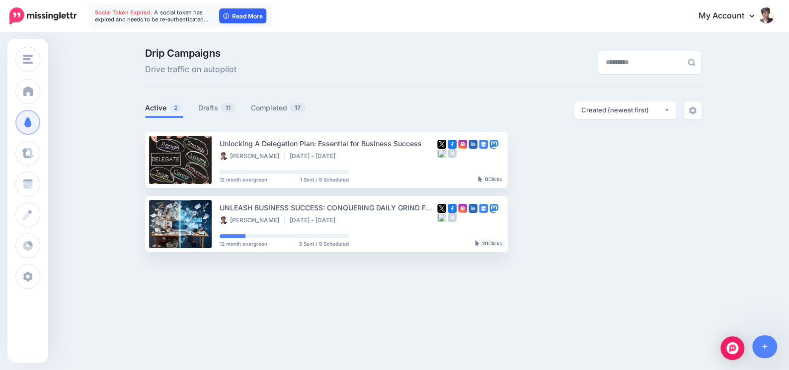
click at [255, 13] on link "Read More" at bounding box center [242, 15] width 47 height 15
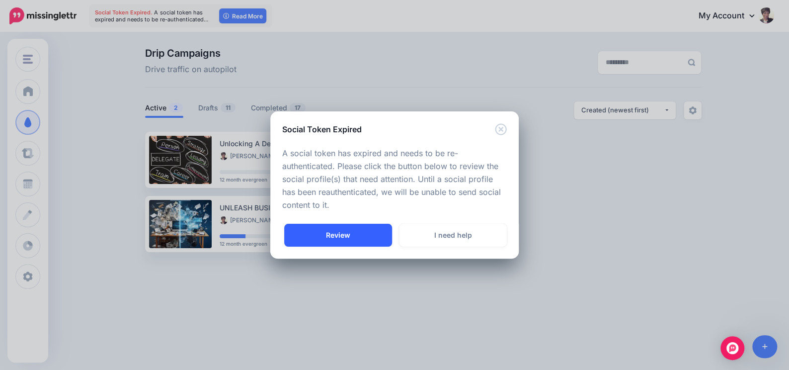
click at [352, 229] on link "Review" at bounding box center [338, 235] width 108 height 23
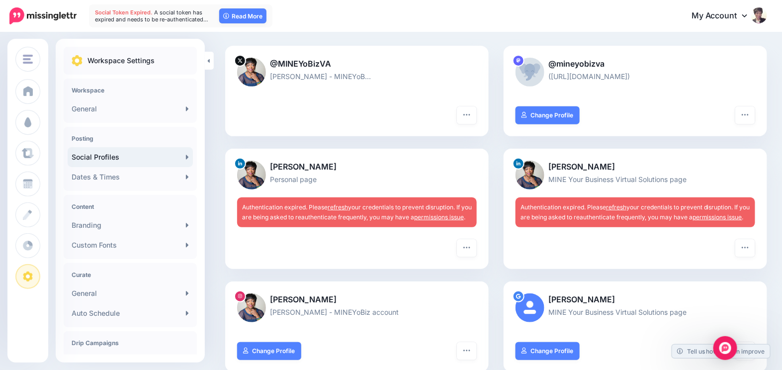
scroll to position [120, 0]
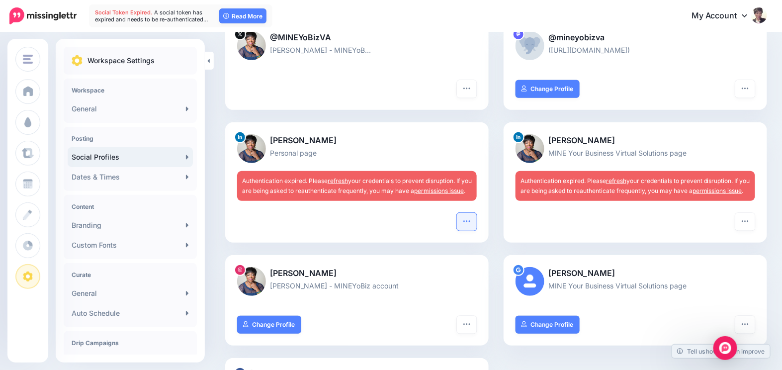
click at [474, 231] on button "button" at bounding box center [467, 222] width 20 height 18
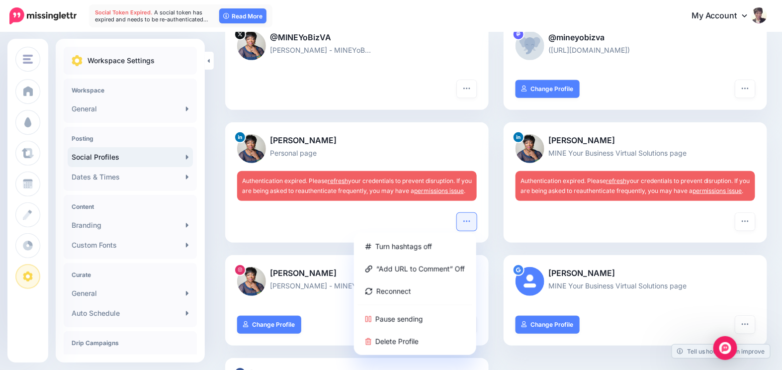
click at [400, 230] on div at bounding box center [356, 222] width 239 height 18
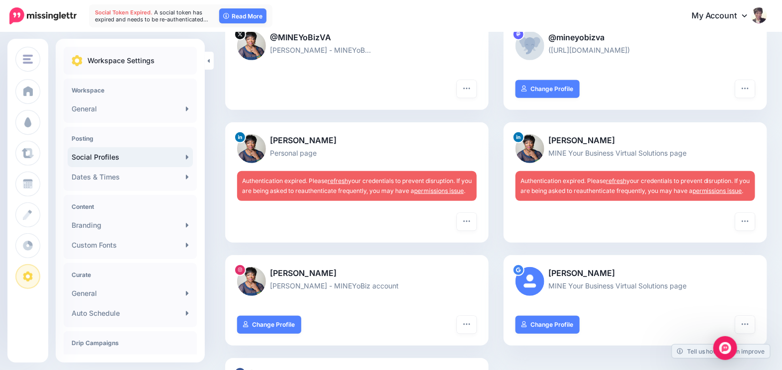
click at [341, 181] on link "refresh" at bounding box center [337, 180] width 20 height 7
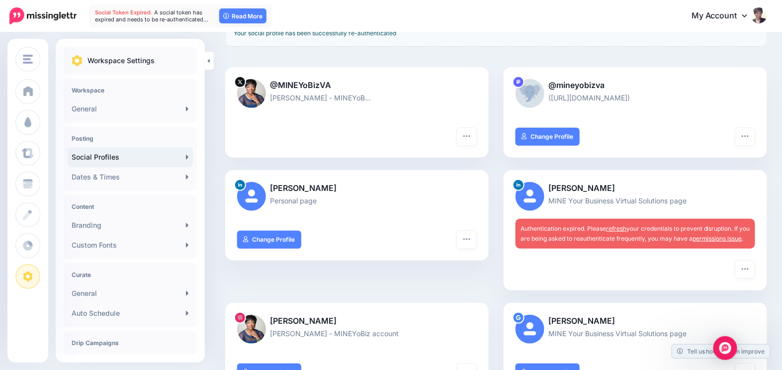
scroll to position [120, 0]
click at [624, 230] on link "refresh" at bounding box center [616, 227] width 20 height 7
